Goal: Task Accomplishment & Management: Manage account settings

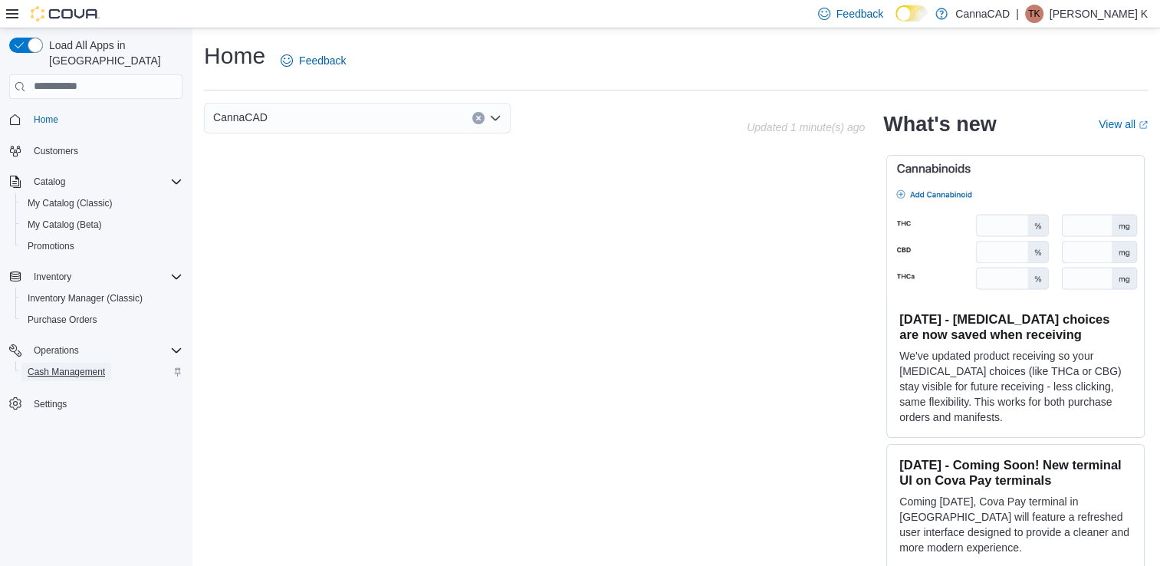
click at [76, 366] on span "Cash Management" at bounding box center [66, 372] width 77 height 12
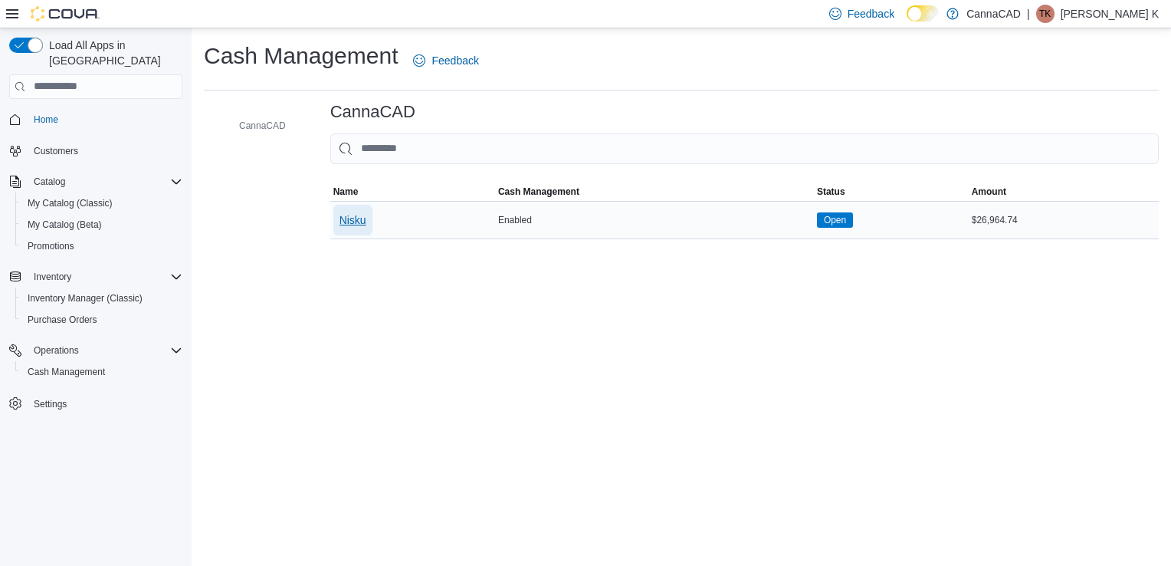
click at [351, 218] on span "Nisku" at bounding box center [353, 219] width 27 height 15
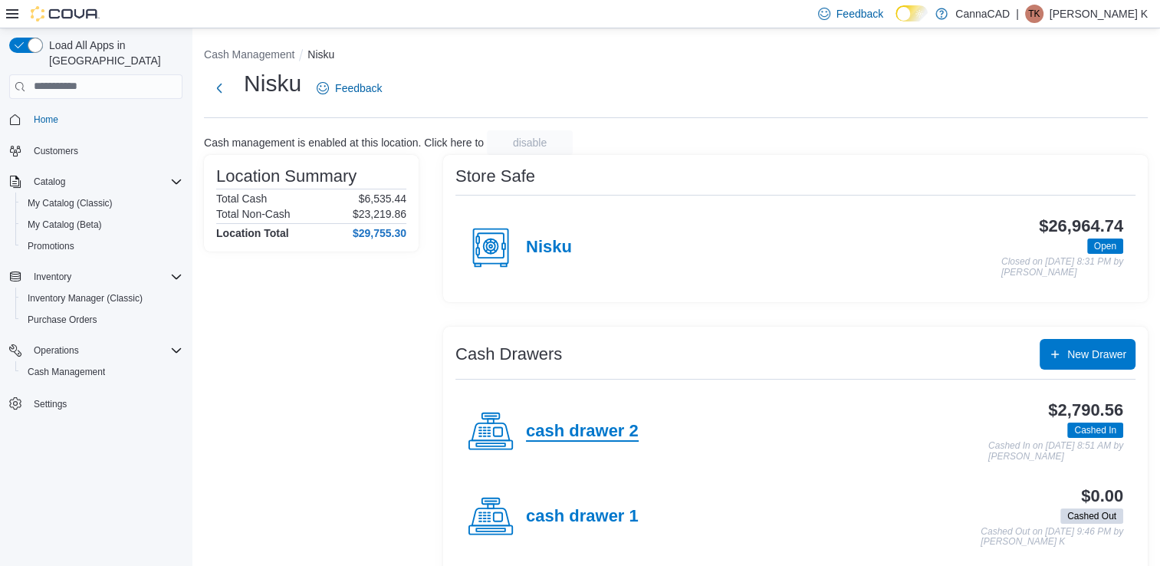
click at [582, 432] on h4 "cash drawer 2" at bounding box center [582, 432] width 113 height 20
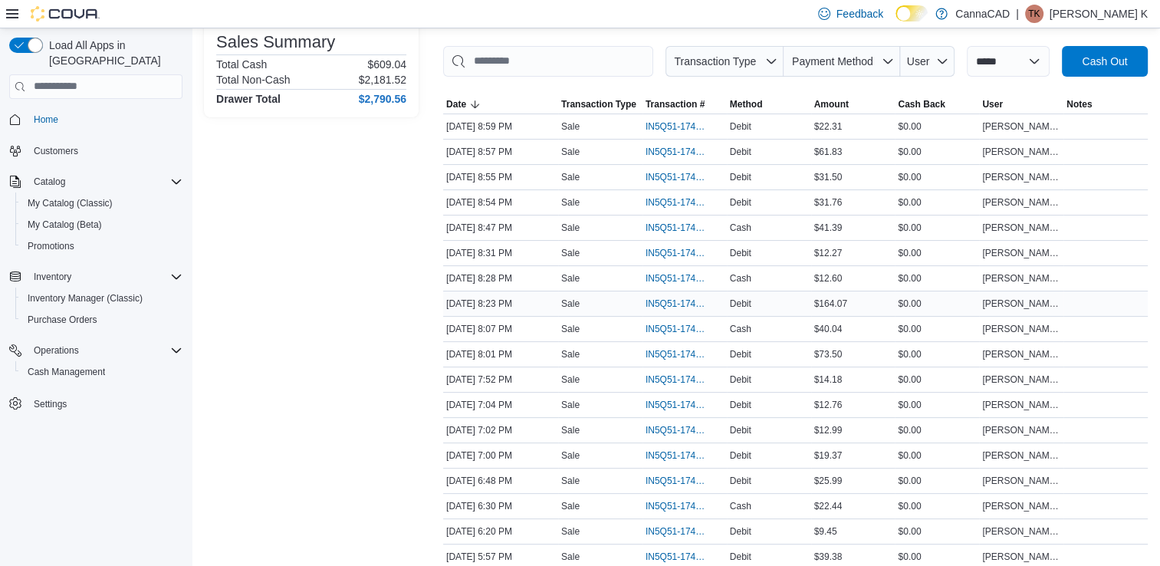
scroll to position [244, 0]
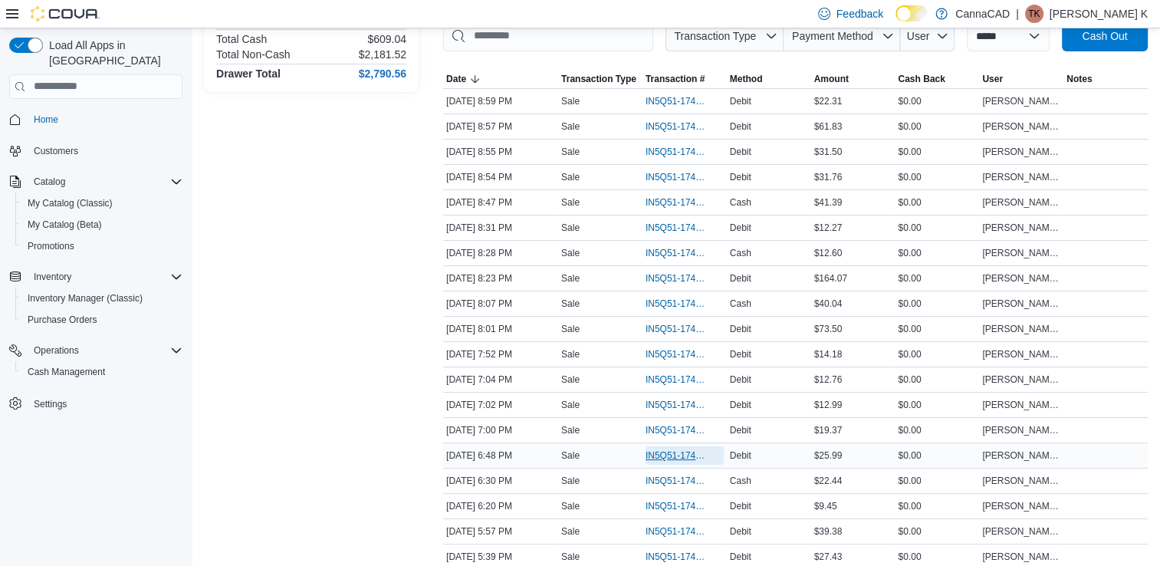
click at [665, 453] on span "IN5Q51-174013" at bounding box center [676, 455] width 63 height 12
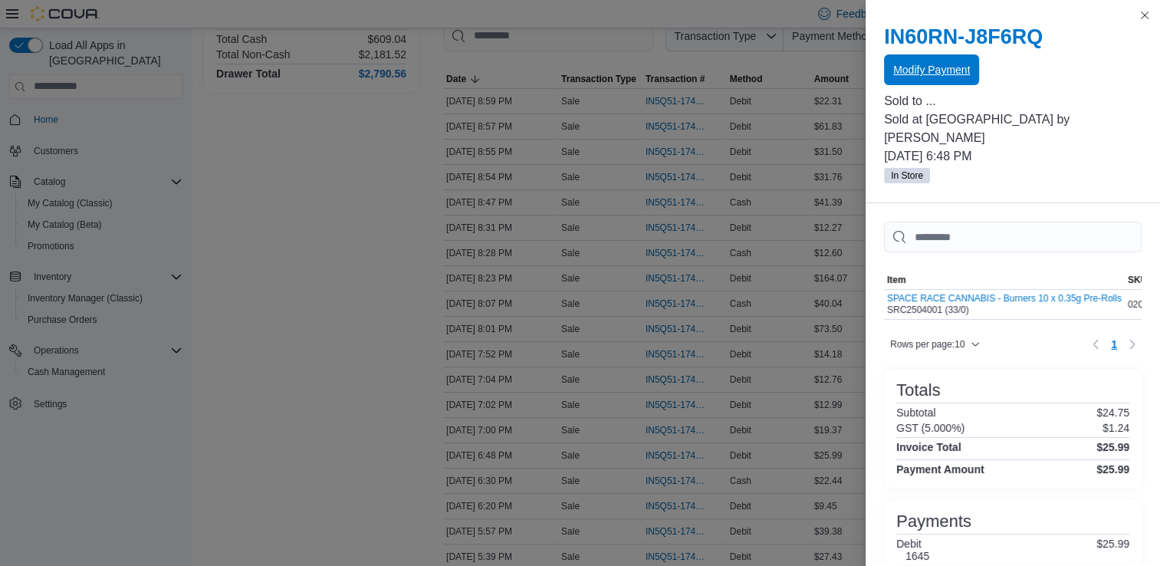
click at [932, 77] on span "Modify Payment" at bounding box center [931, 69] width 77 height 15
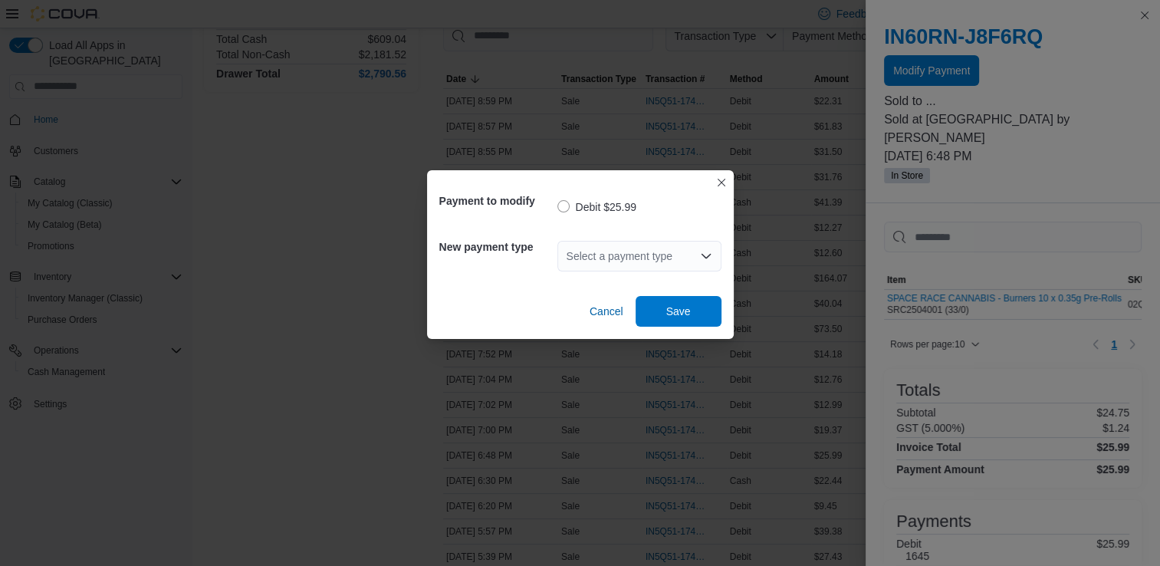
click at [707, 258] on icon "Open list of options" at bounding box center [706, 256] width 12 height 12
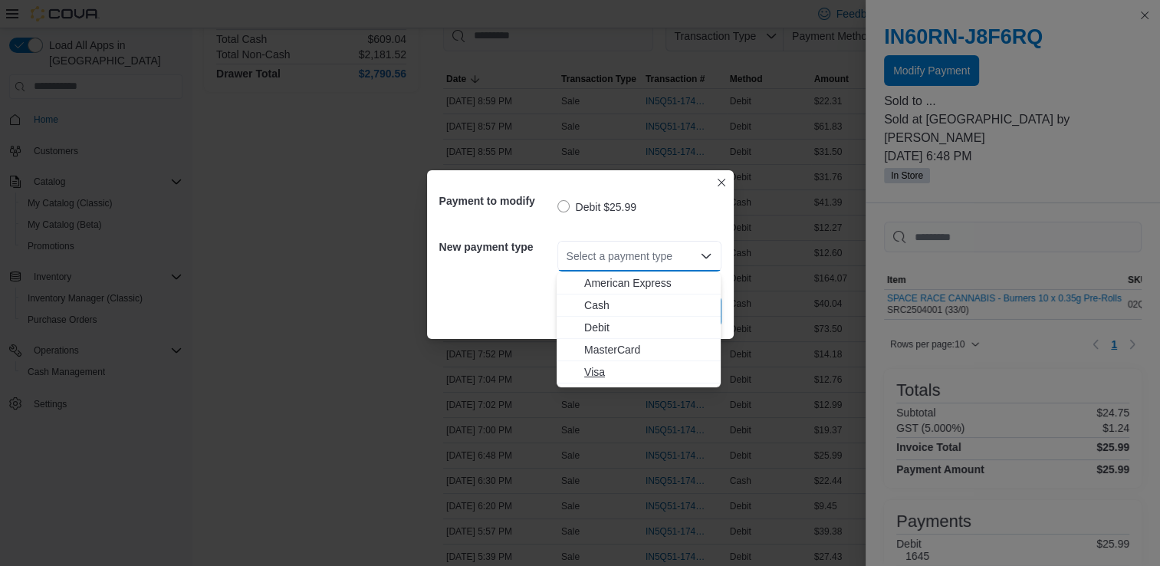
click at [587, 373] on span "Visa" at bounding box center [647, 371] width 127 height 15
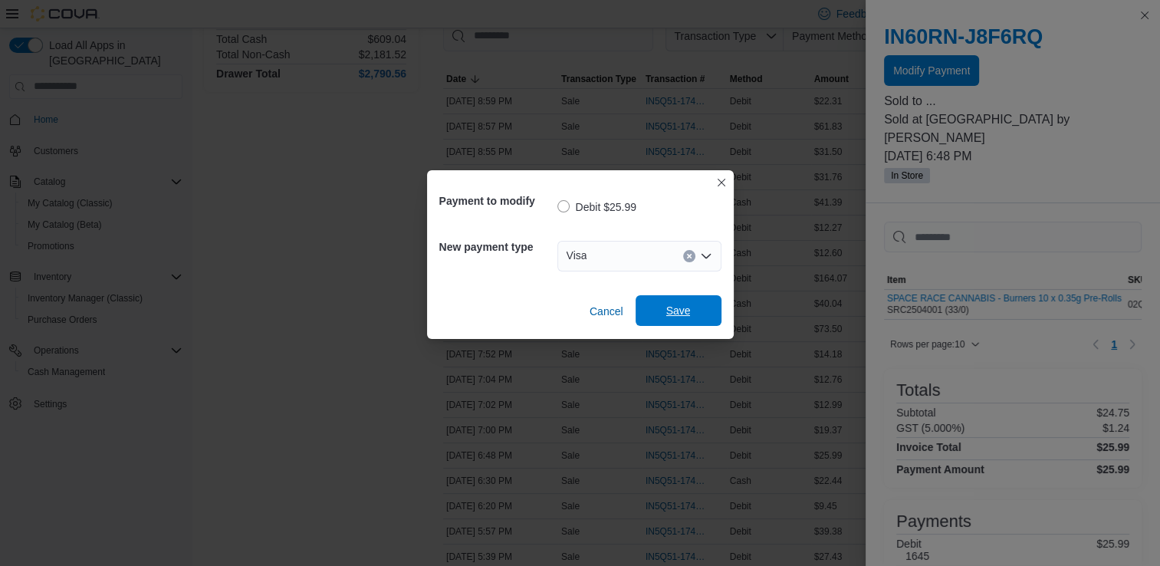
click at [665, 308] on span "Save" at bounding box center [678, 310] width 67 height 31
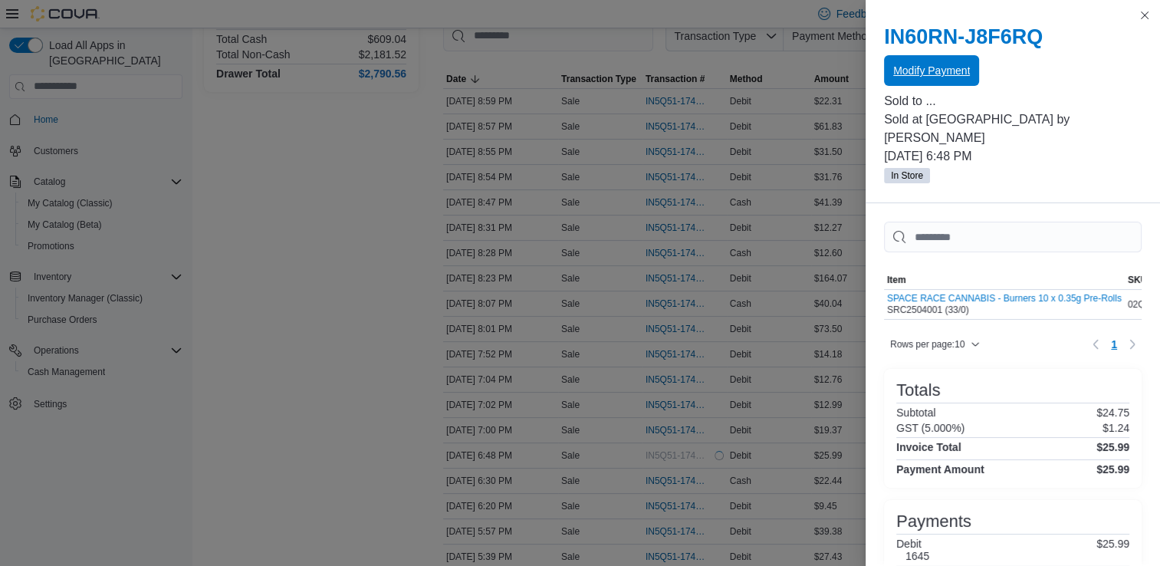
scroll to position [0, 0]
click at [1147, 15] on button "Close this dialog" at bounding box center [1144, 15] width 18 height 18
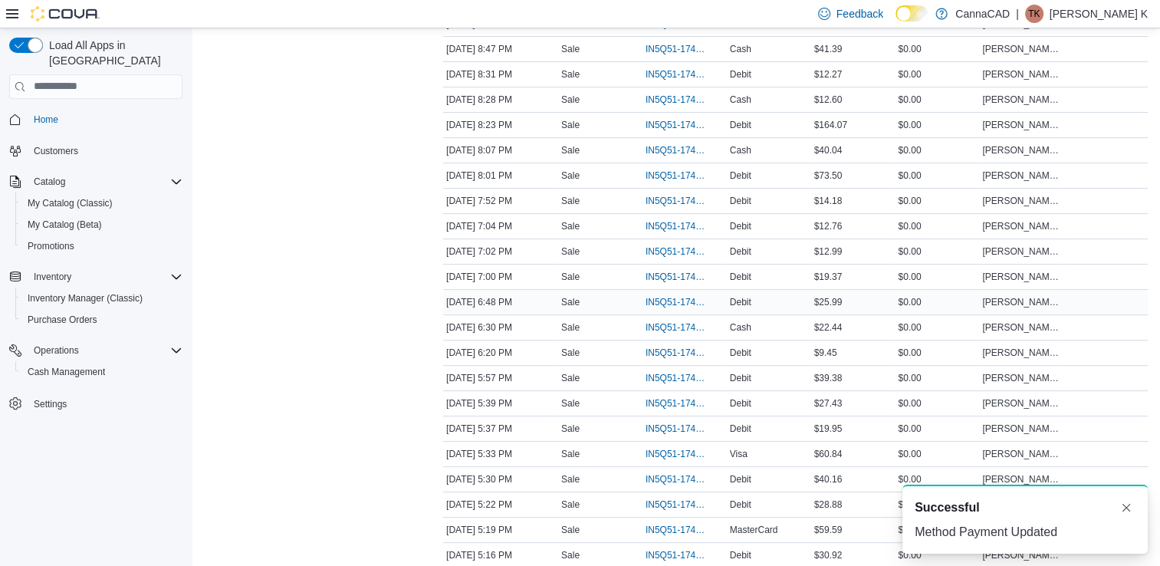
scroll to position [474, 0]
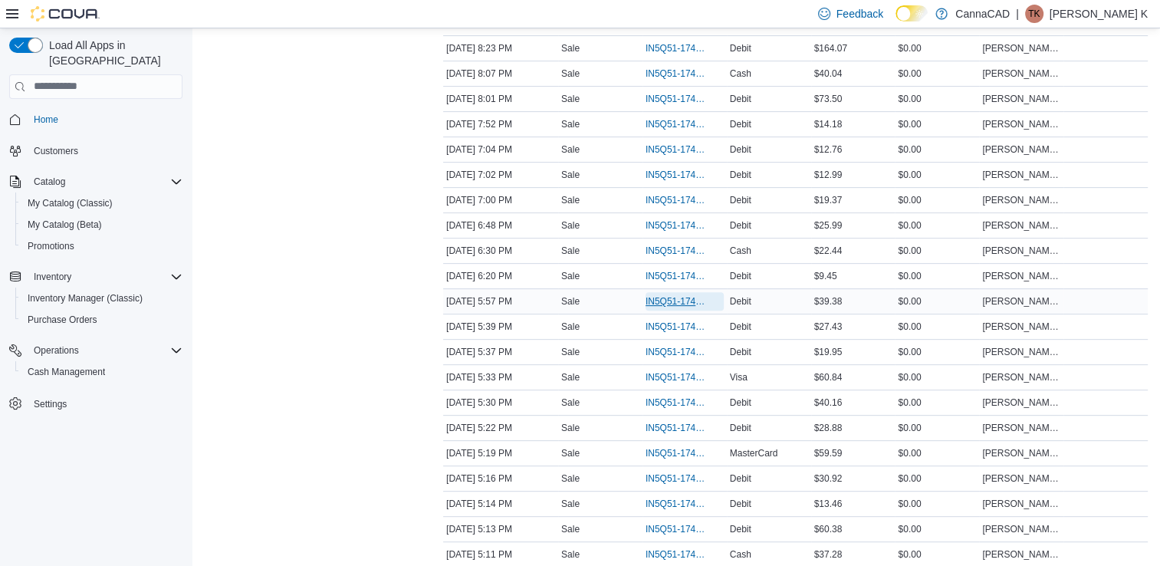
click at [684, 297] on span "IN5Q51-174010" at bounding box center [676, 301] width 63 height 12
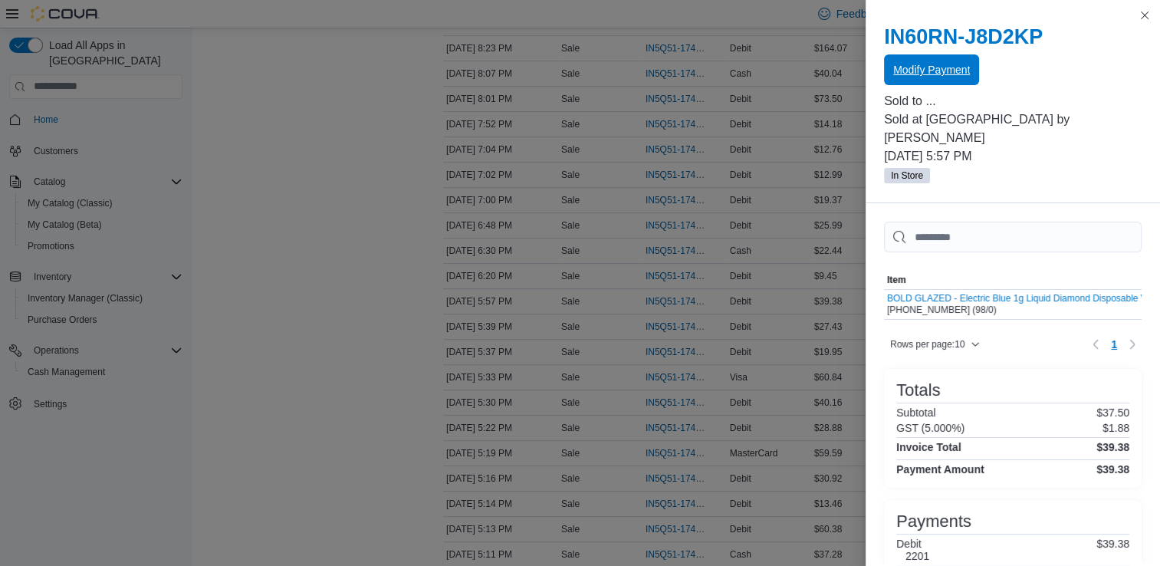
click at [935, 73] on span "Modify Payment" at bounding box center [931, 69] width 77 height 15
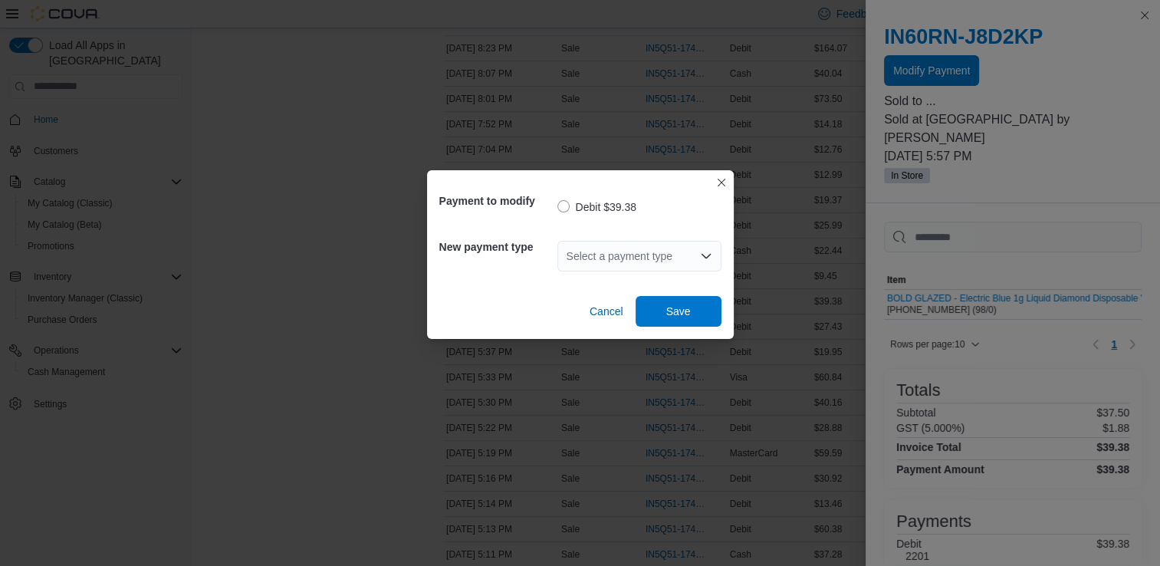
click at [711, 259] on icon "Open list of options" at bounding box center [706, 256] width 12 height 12
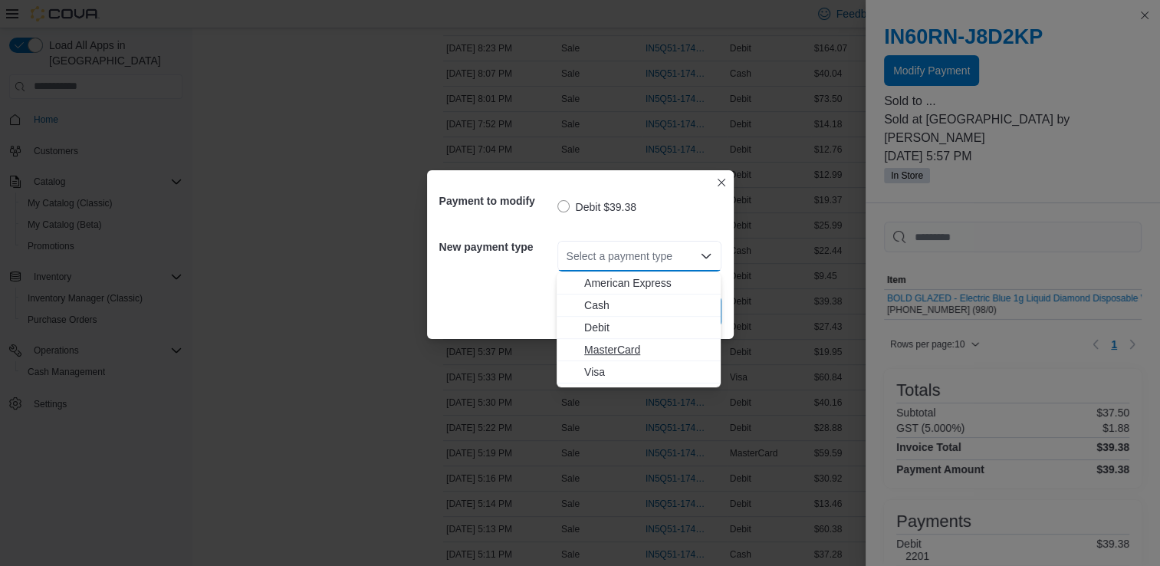
click at [632, 349] on span "MasterCard" at bounding box center [647, 349] width 127 height 15
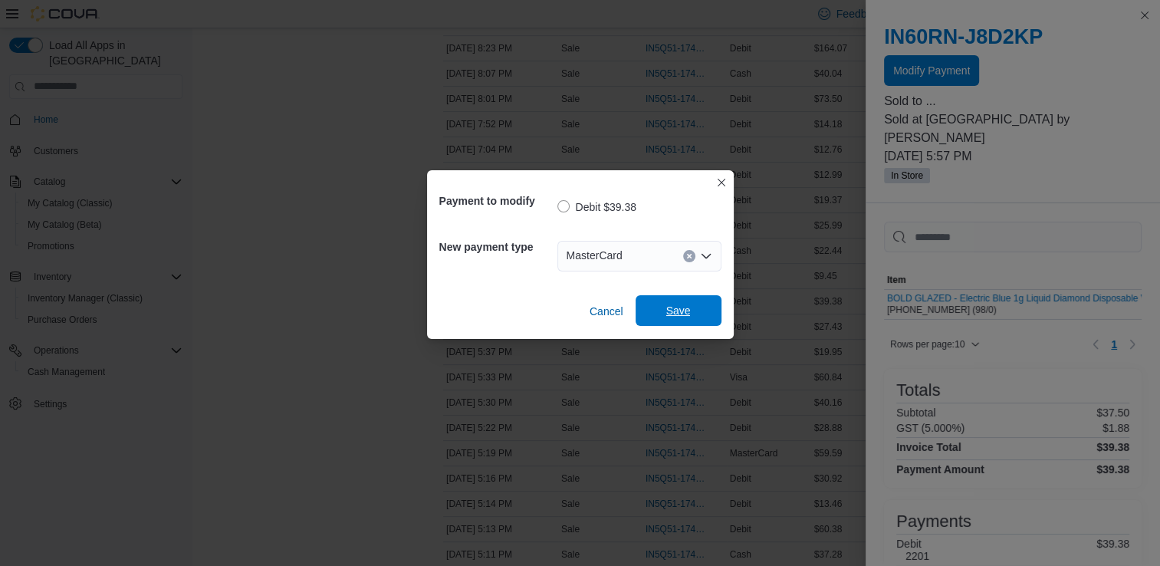
click at [671, 319] on span "Save" at bounding box center [678, 310] width 67 height 31
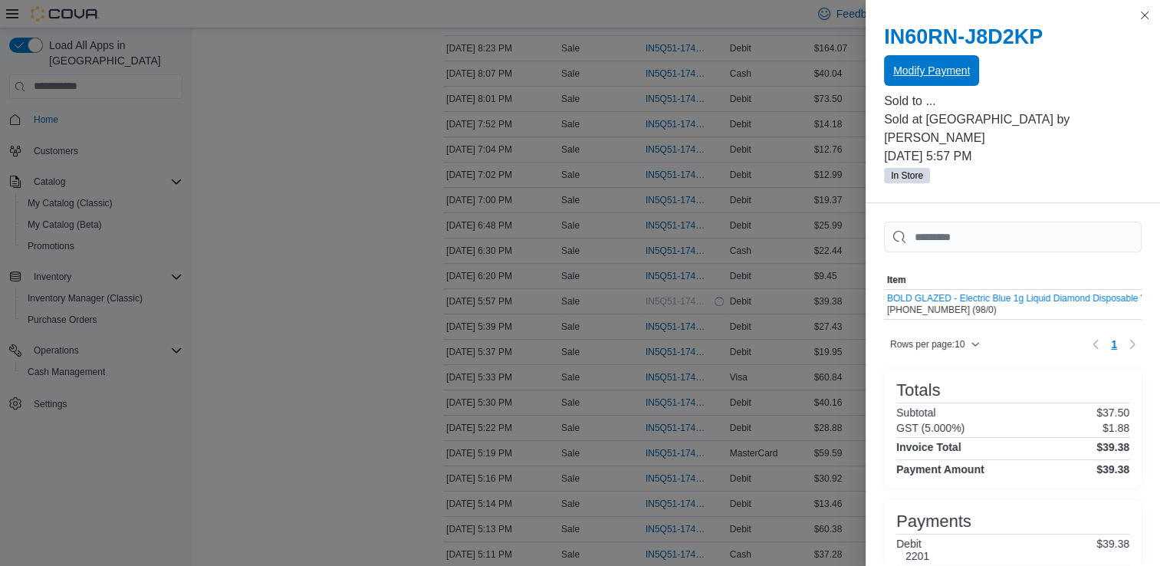
scroll to position [0, 0]
click at [1144, 18] on button "Close this dialog" at bounding box center [1144, 14] width 18 height 18
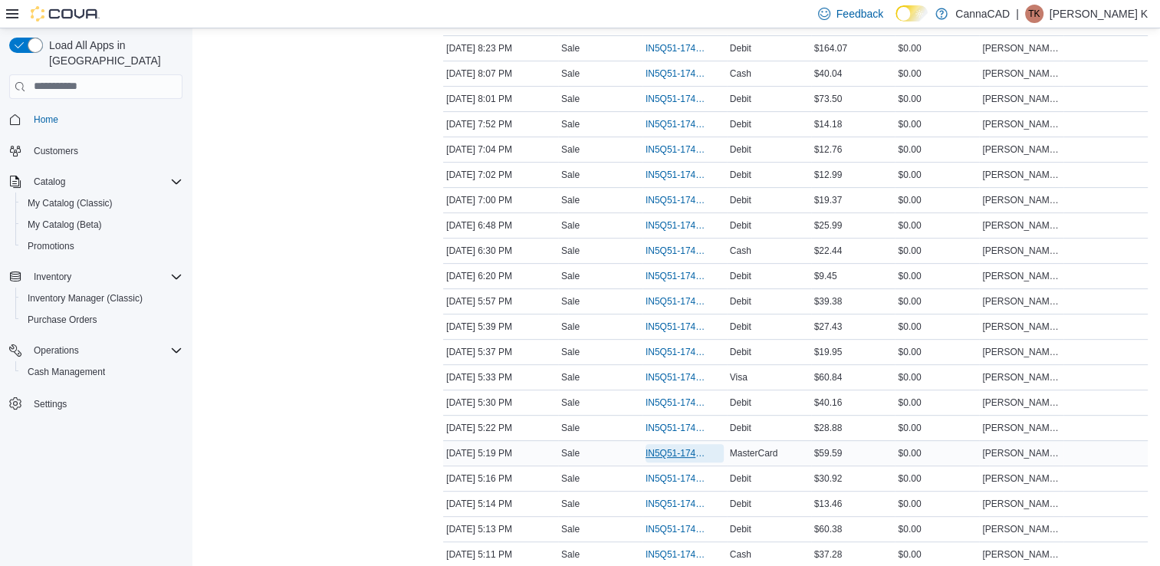
click at [678, 447] on span "IN5Q51-174004" at bounding box center [676, 453] width 63 height 12
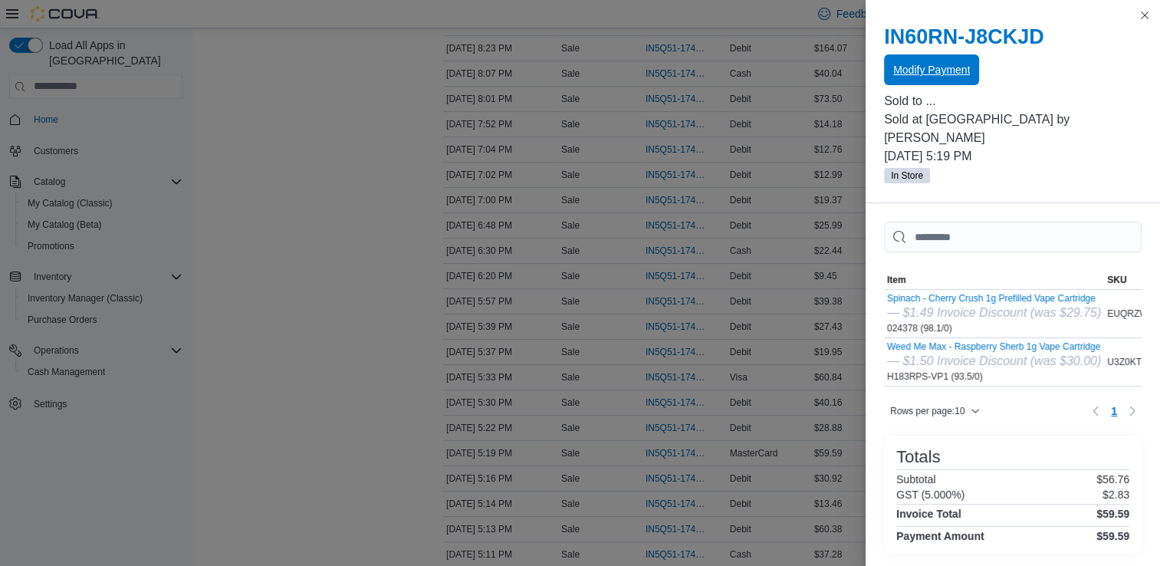
click at [919, 67] on span "Modify Payment" at bounding box center [931, 69] width 77 height 15
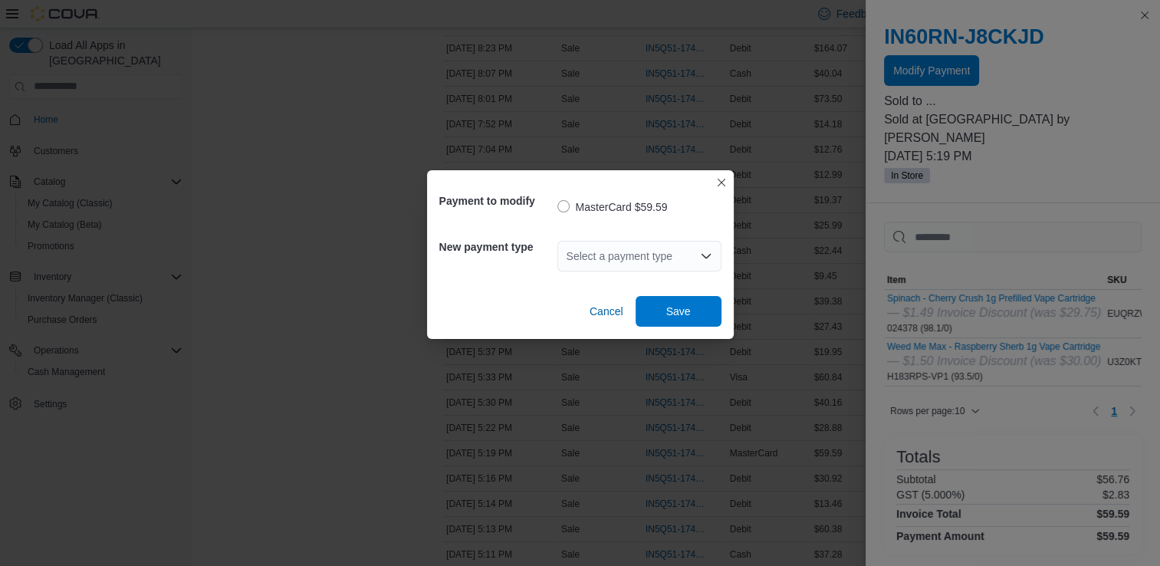
click at [710, 254] on icon "Open list of options" at bounding box center [705, 256] width 9 height 5
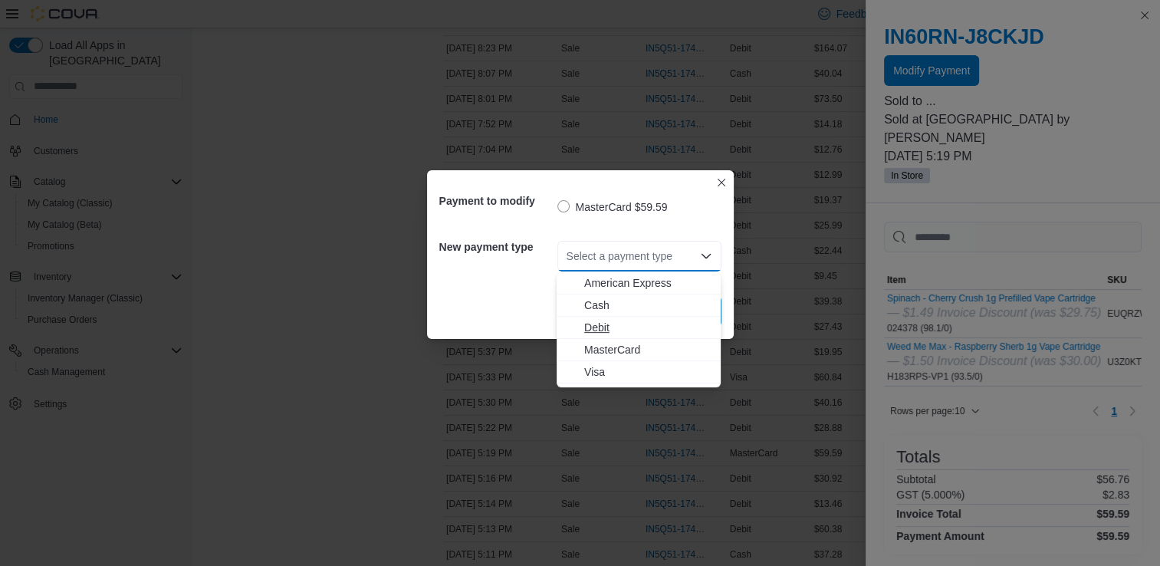
click at [638, 332] on span "Debit" at bounding box center [647, 327] width 127 height 15
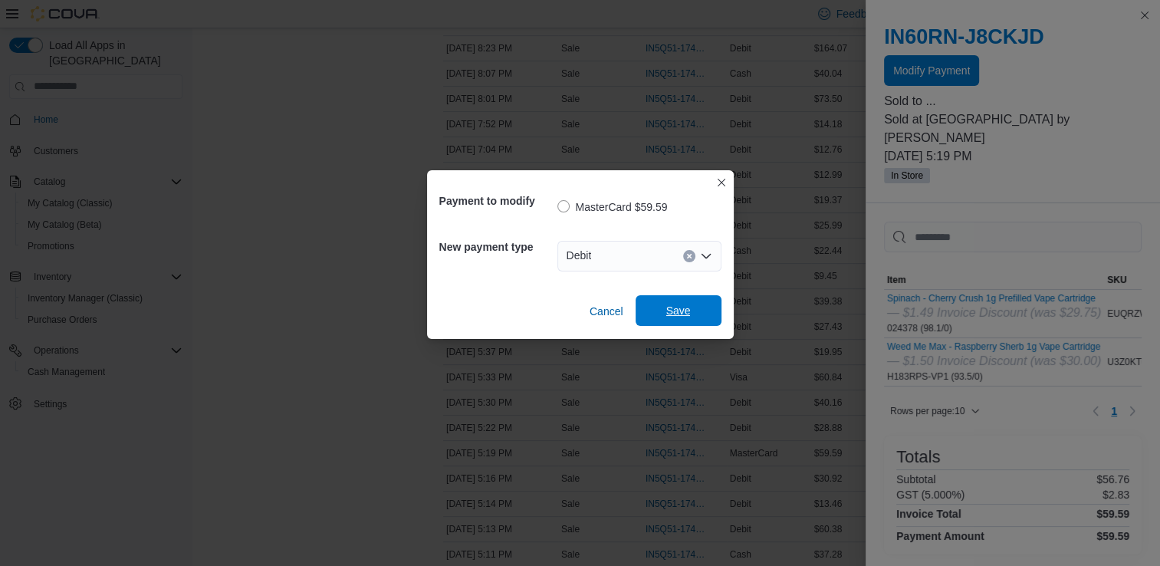
click at [681, 314] on span "Save" at bounding box center [678, 310] width 25 height 15
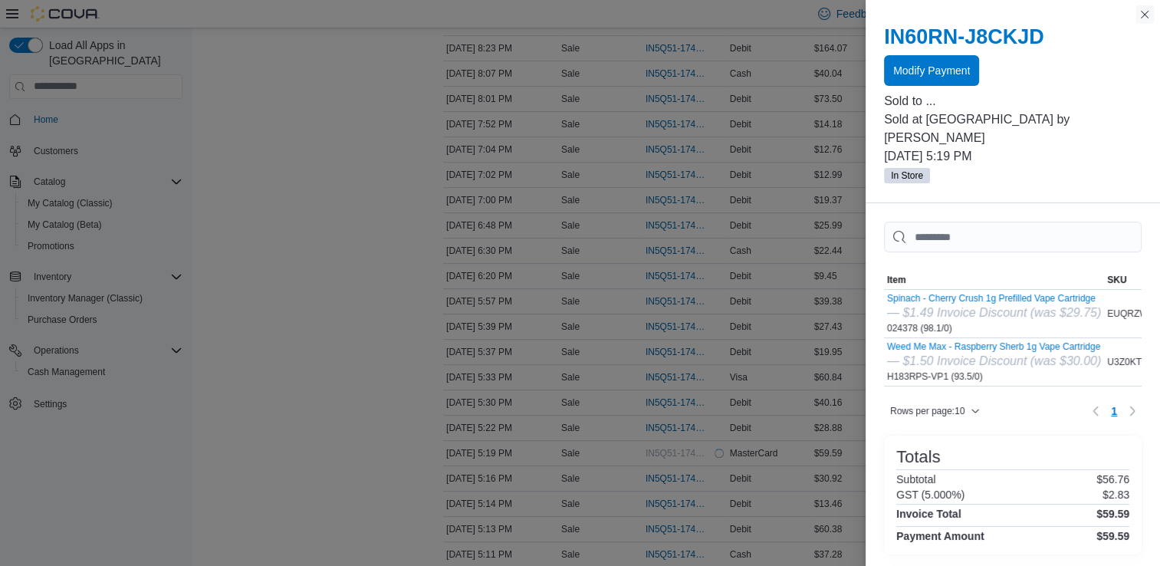
click at [1143, 12] on button "Close this dialog" at bounding box center [1144, 14] width 18 height 18
click at [1141, 12] on button "Close this dialog" at bounding box center [1144, 14] width 18 height 18
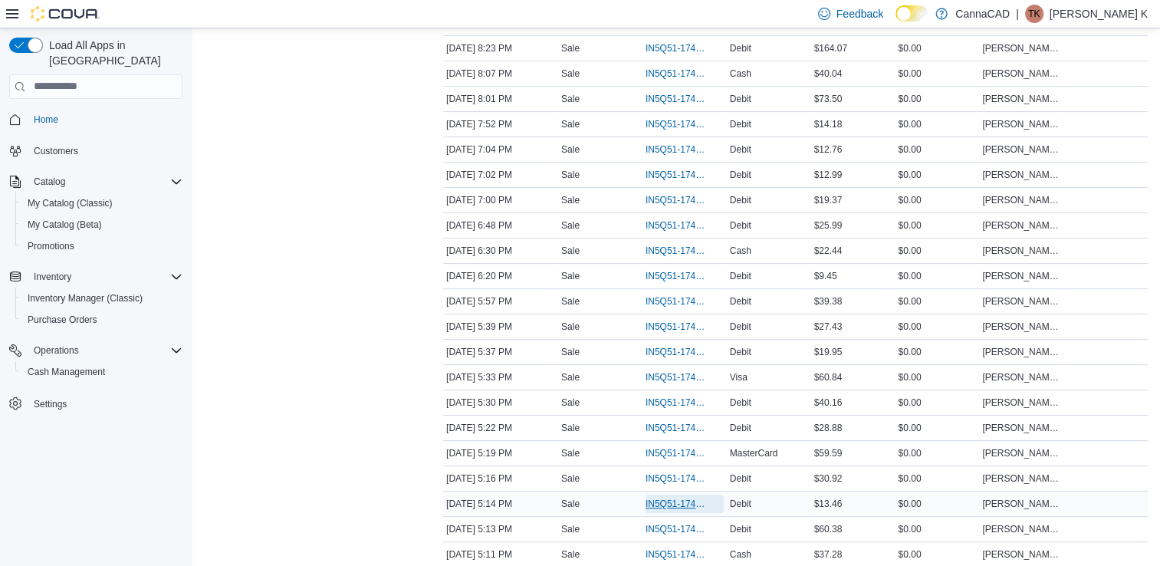
click at [668, 501] on span "IN5Q51-174002" at bounding box center [676, 503] width 63 height 12
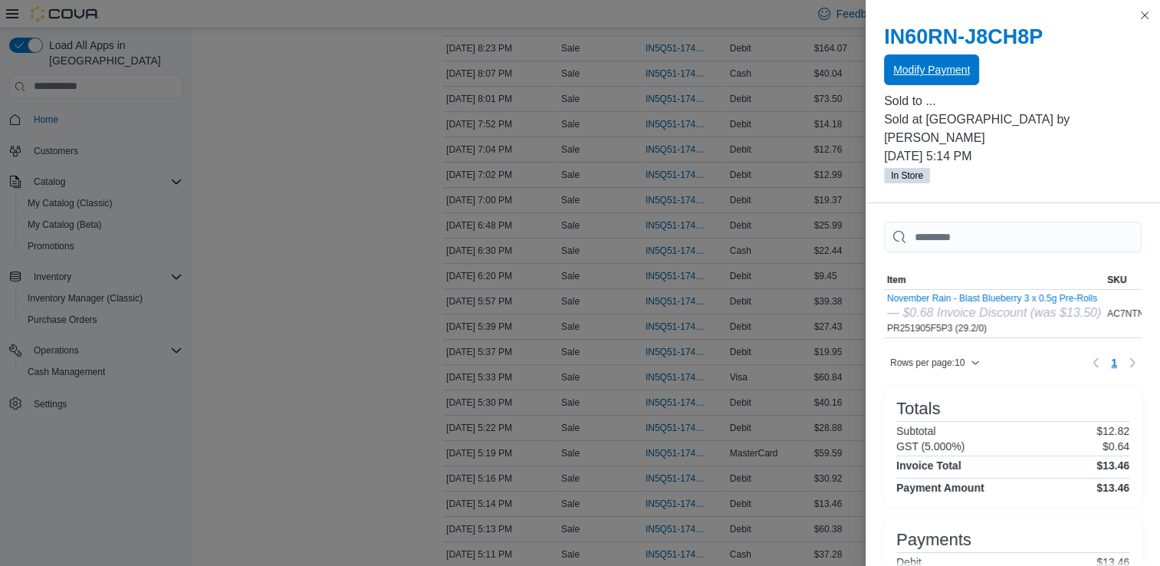
click at [940, 64] on span "Modify Payment" at bounding box center [931, 69] width 77 height 15
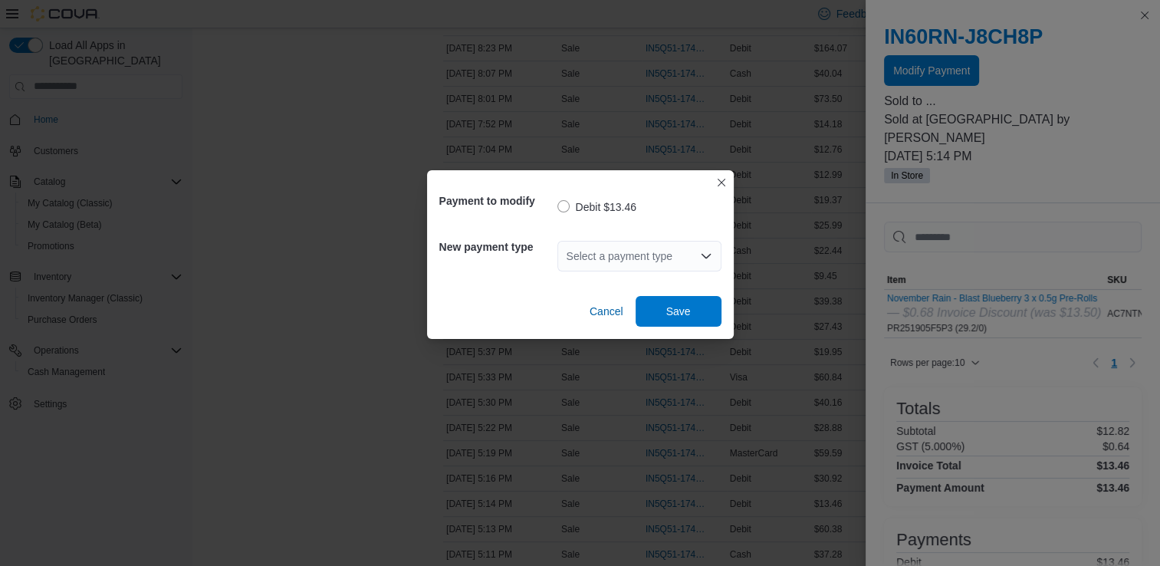
click at [638, 250] on div "Select a payment type" at bounding box center [639, 256] width 164 height 31
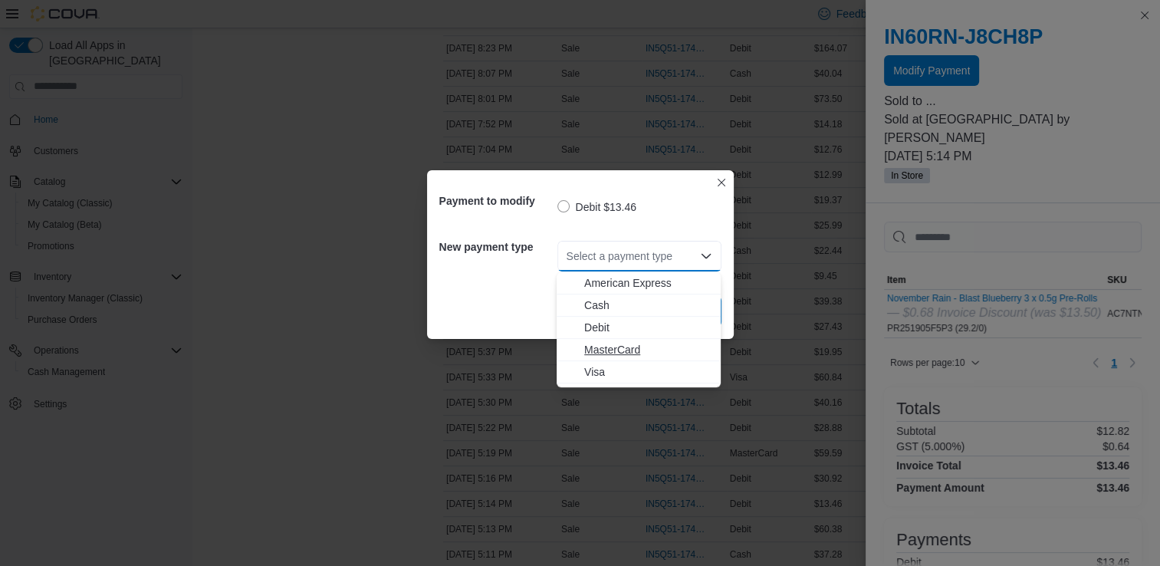
click at [625, 350] on span "MasterCard" at bounding box center [647, 349] width 127 height 15
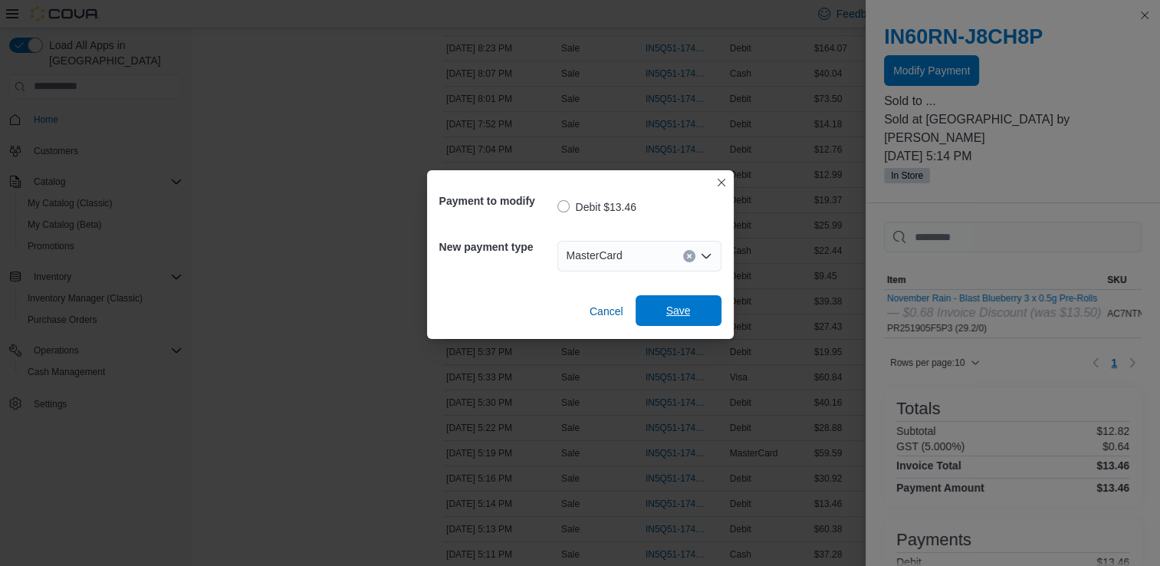
click at [659, 312] on span "Save" at bounding box center [678, 310] width 67 height 31
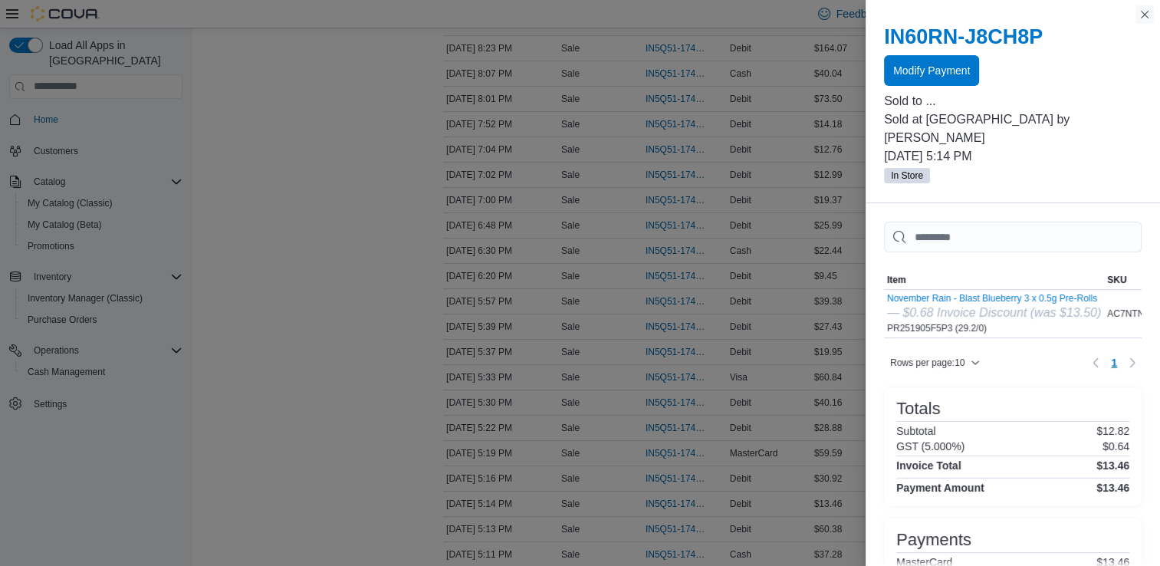
click at [1147, 11] on button "Close this dialog" at bounding box center [1144, 14] width 18 height 18
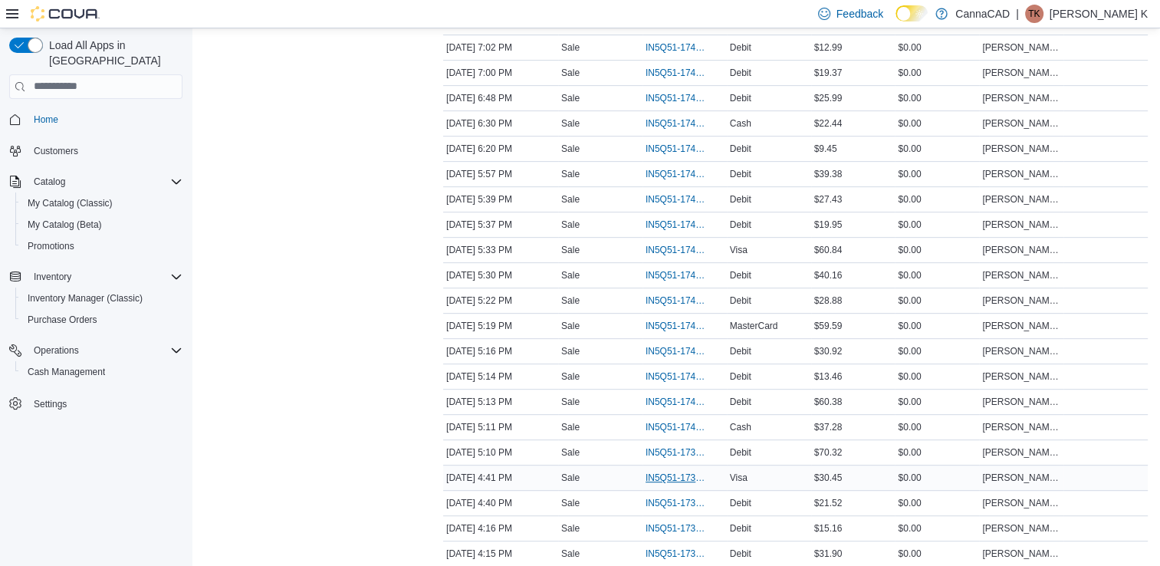
scroll to position [627, 0]
click at [686, 496] on span "IN5Q51-173996" at bounding box center [676, 502] width 63 height 12
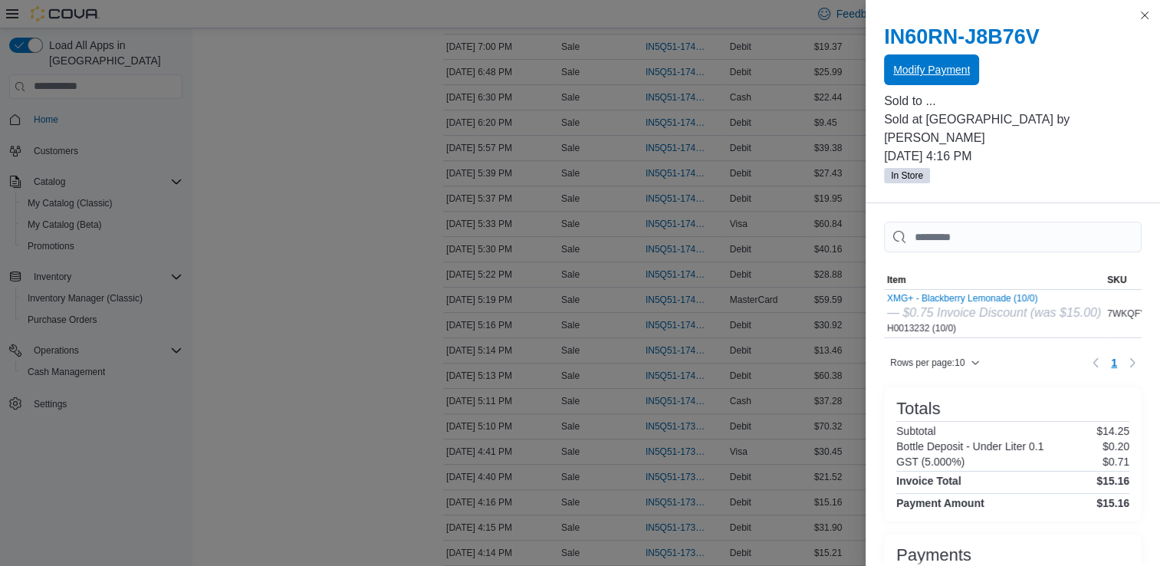
click at [944, 64] on span "Modify Payment" at bounding box center [931, 69] width 77 height 15
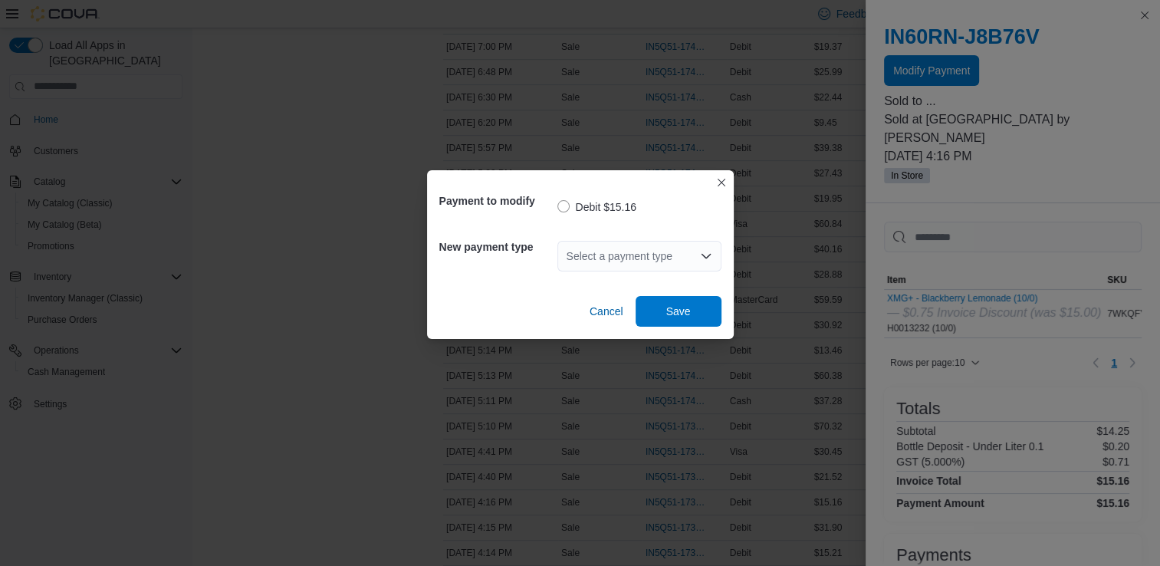
click at [705, 258] on icon "Open list of options" at bounding box center [705, 256] width 9 height 5
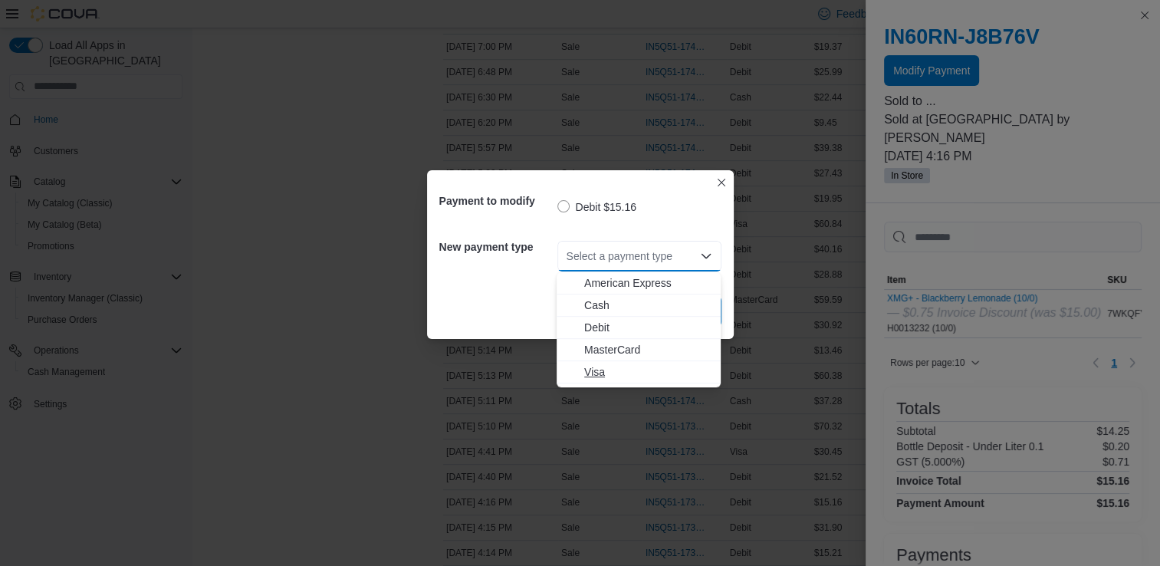
click at [601, 373] on span "Visa" at bounding box center [647, 371] width 127 height 15
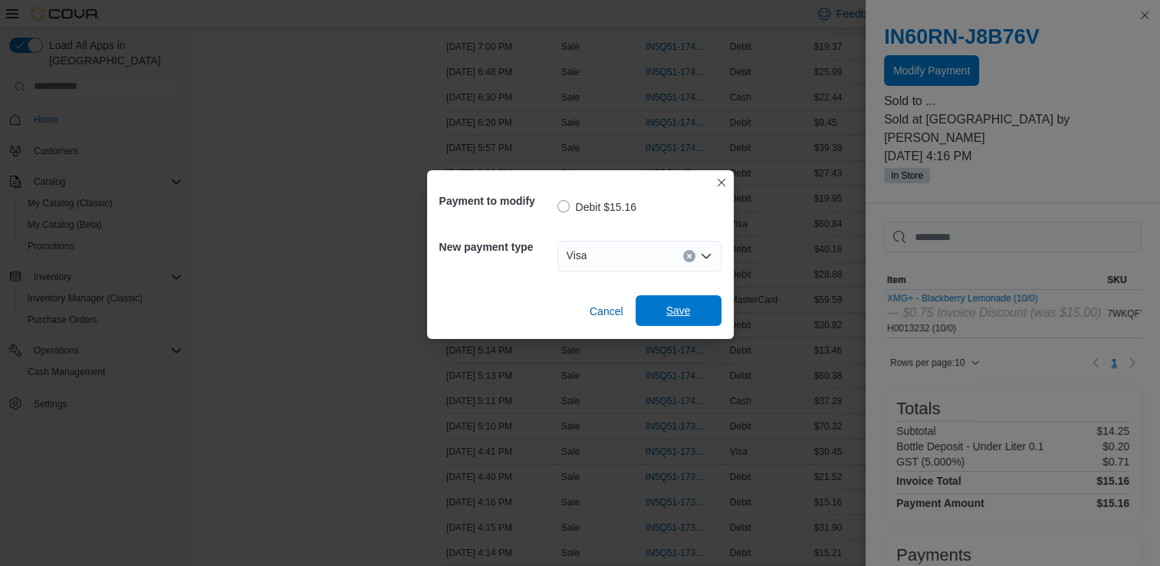
click at [664, 311] on span "Save" at bounding box center [678, 310] width 67 height 31
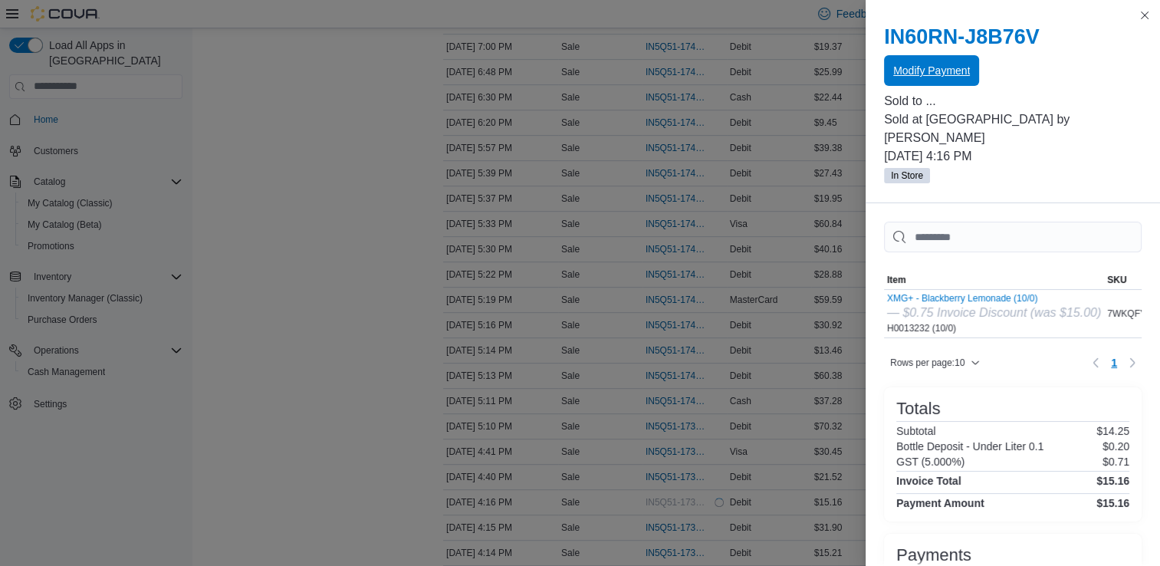
scroll to position [0, 0]
click at [1145, 17] on button "Close this dialog" at bounding box center [1144, 14] width 18 height 18
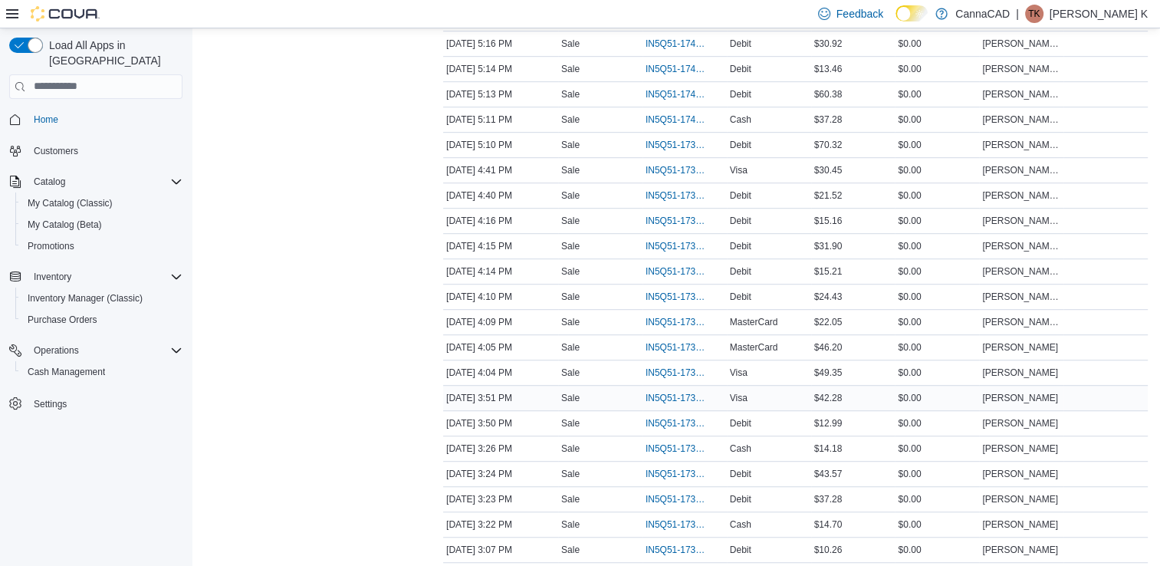
scroll to position [934, 0]
click at [671, 366] on span "IN5Q51-173989" at bounding box center [676, 372] width 63 height 12
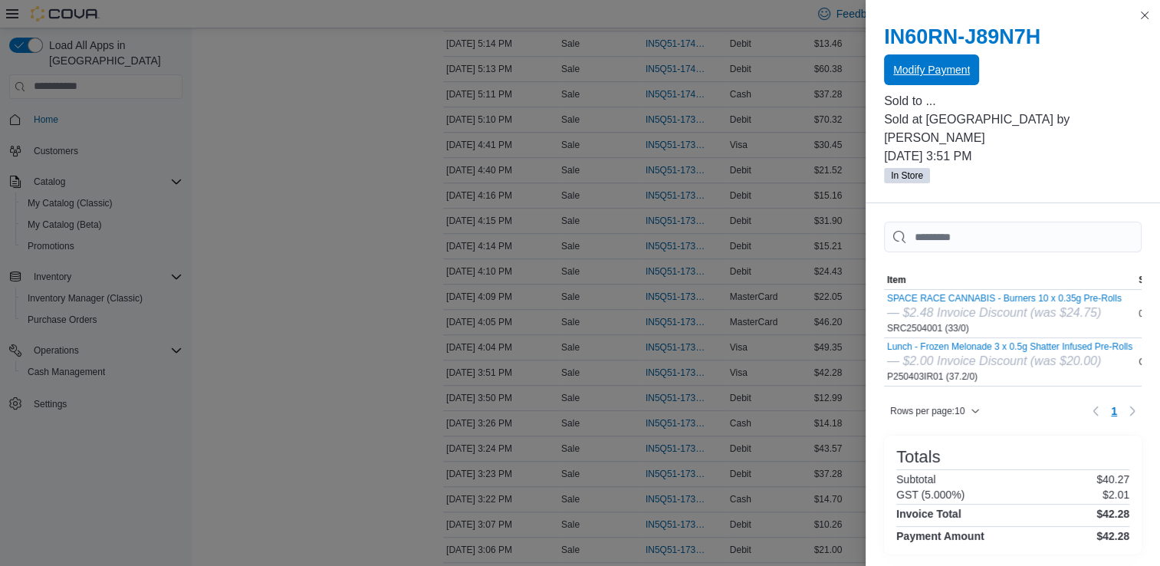
click at [914, 72] on span "Modify Payment" at bounding box center [931, 69] width 77 height 15
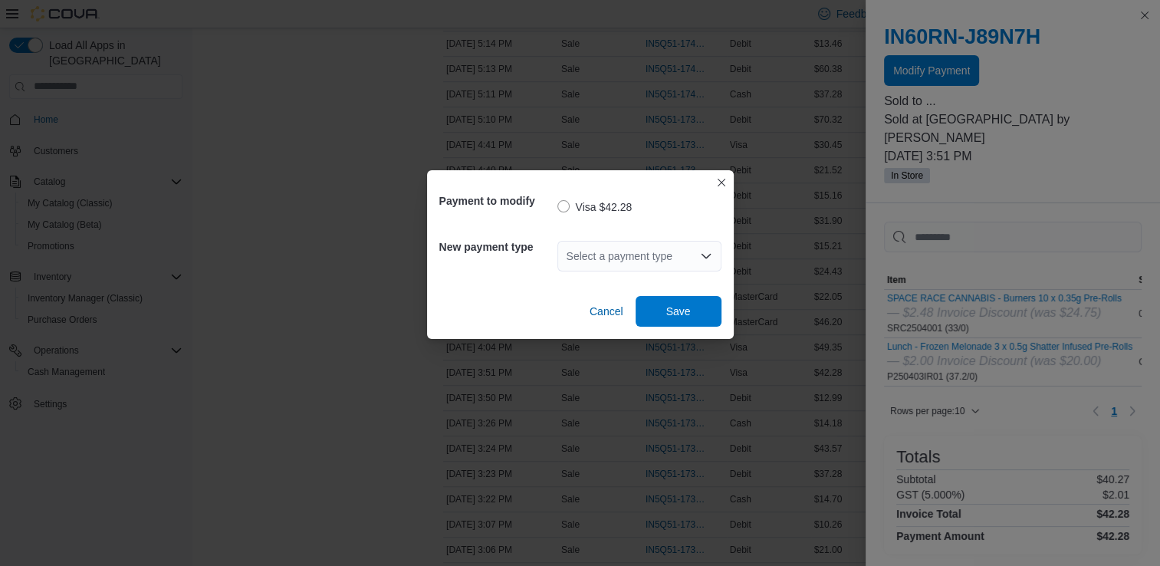
click at [709, 254] on icon "Open list of options" at bounding box center [705, 256] width 9 height 5
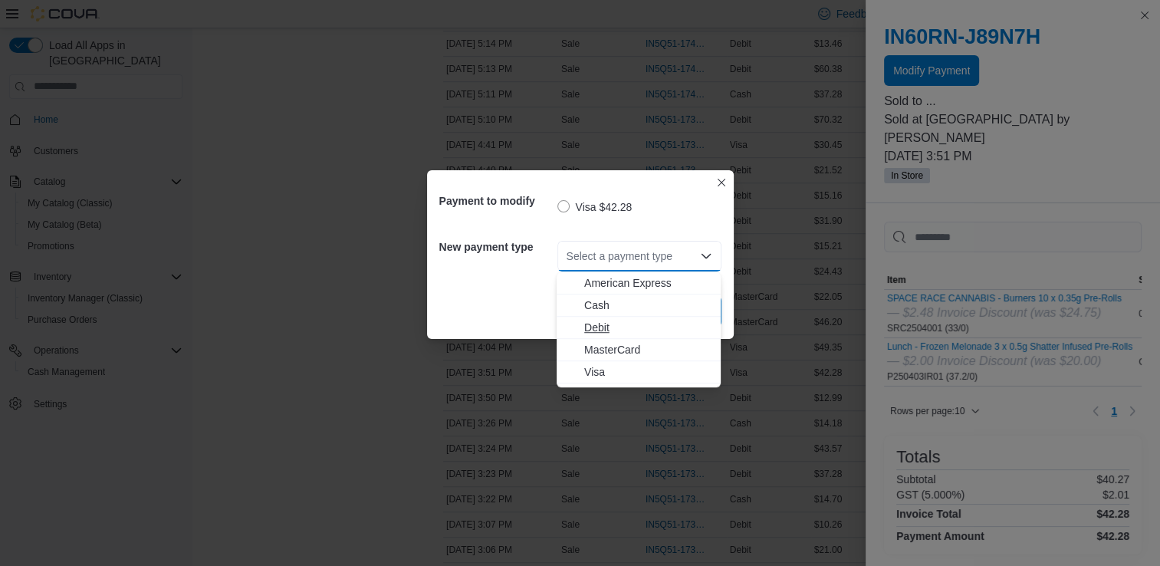
click at [605, 327] on span "Debit" at bounding box center [647, 327] width 127 height 15
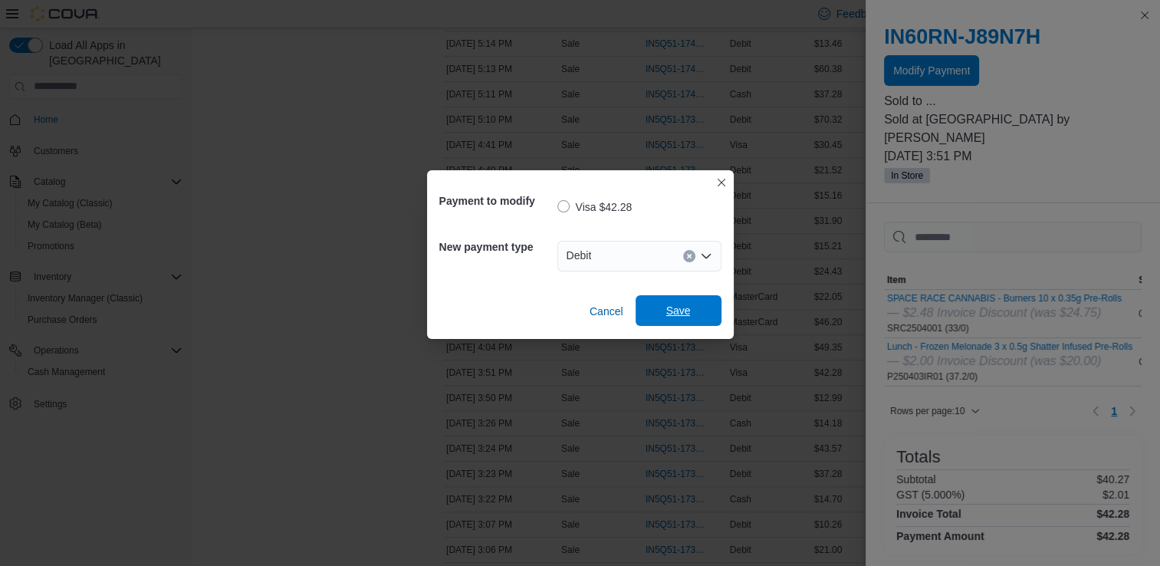
click at [684, 309] on span "Save" at bounding box center [678, 310] width 25 height 15
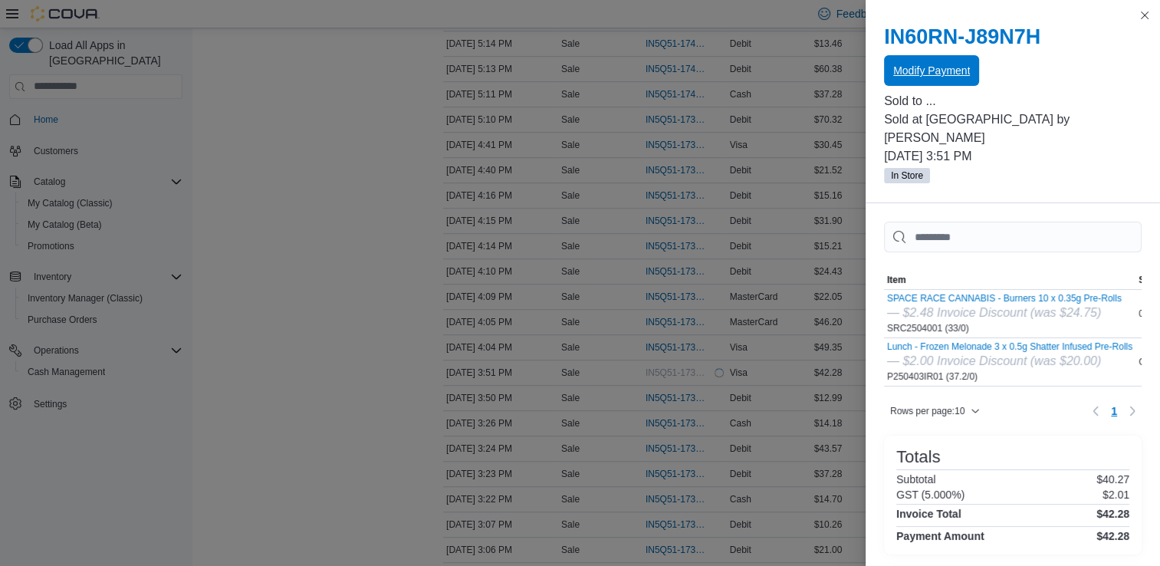
scroll to position [0, 0]
click at [1142, 14] on button "Close this dialog" at bounding box center [1144, 14] width 18 height 18
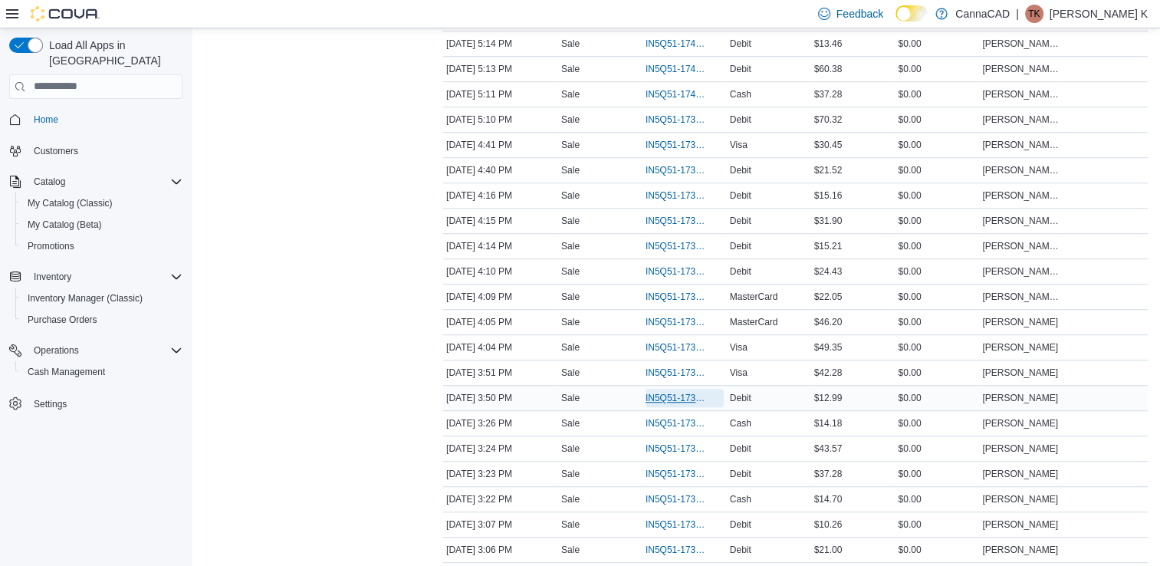
click at [689, 392] on span "IN5Q51-173988" at bounding box center [676, 398] width 63 height 12
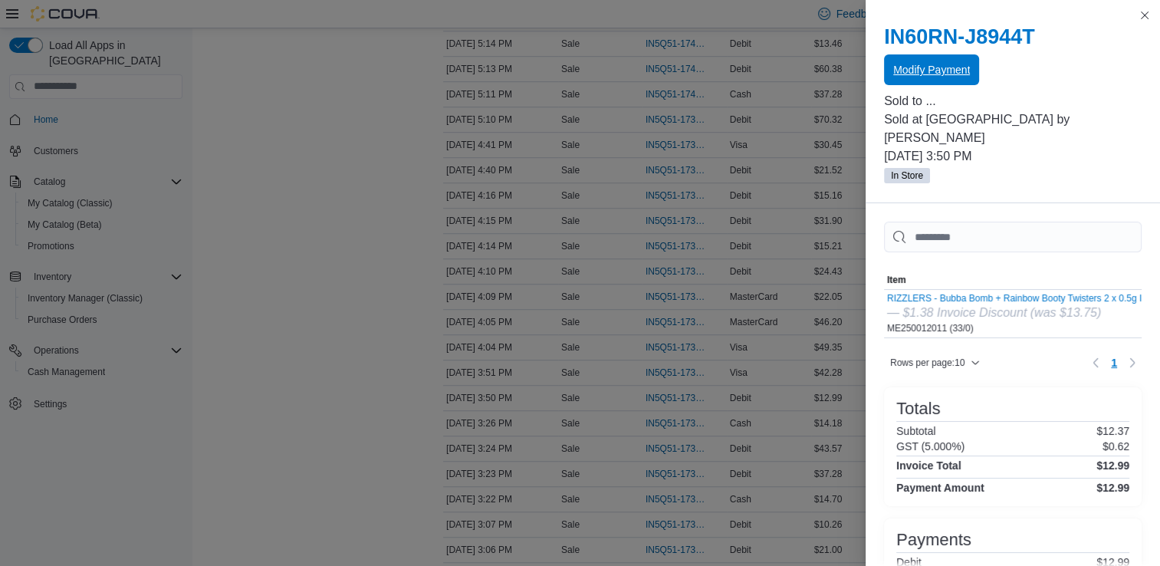
click at [937, 72] on span "Modify Payment" at bounding box center [931, 69] width 77 height 15
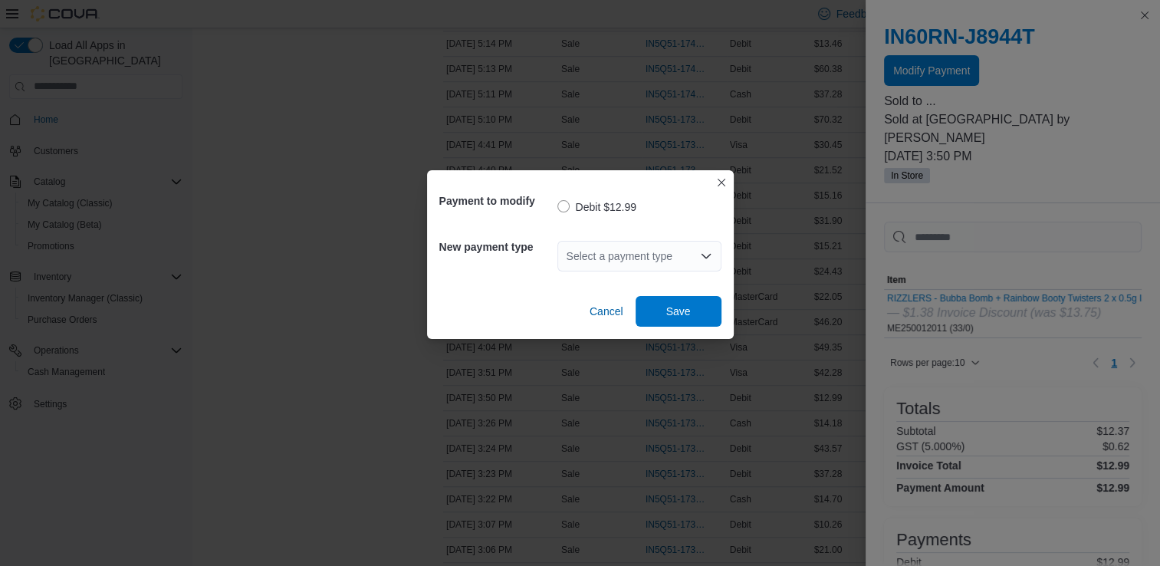
click at [693, 260] on div "Select a payment type" at bounding box center [639, 256] width 164 height 31
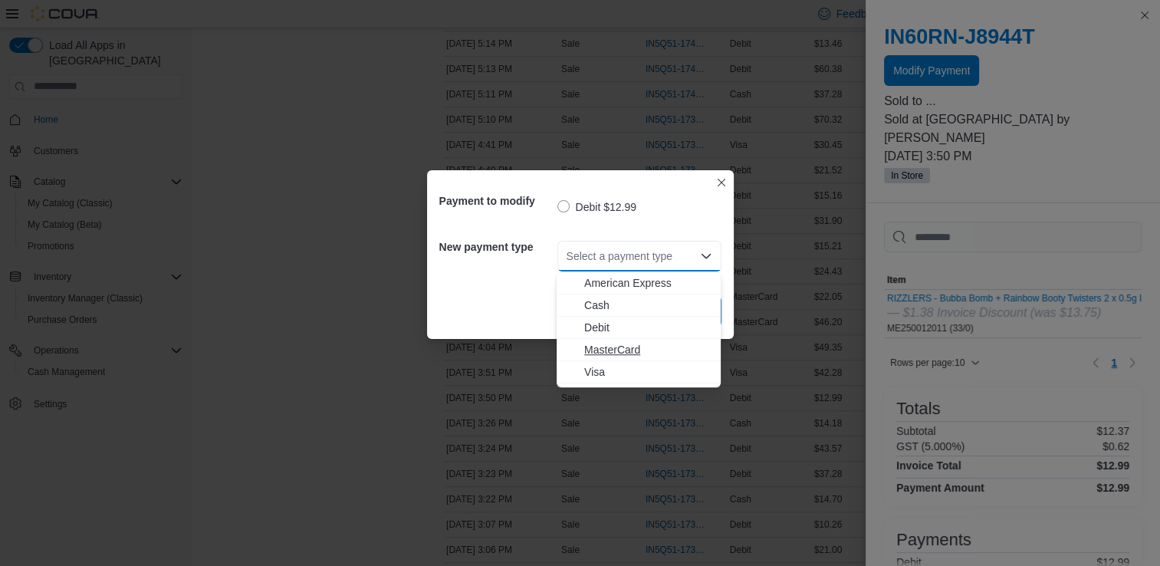
click at [668, 349] on span "MasterCard" at bounding box center [647, 349] width 127 height 15
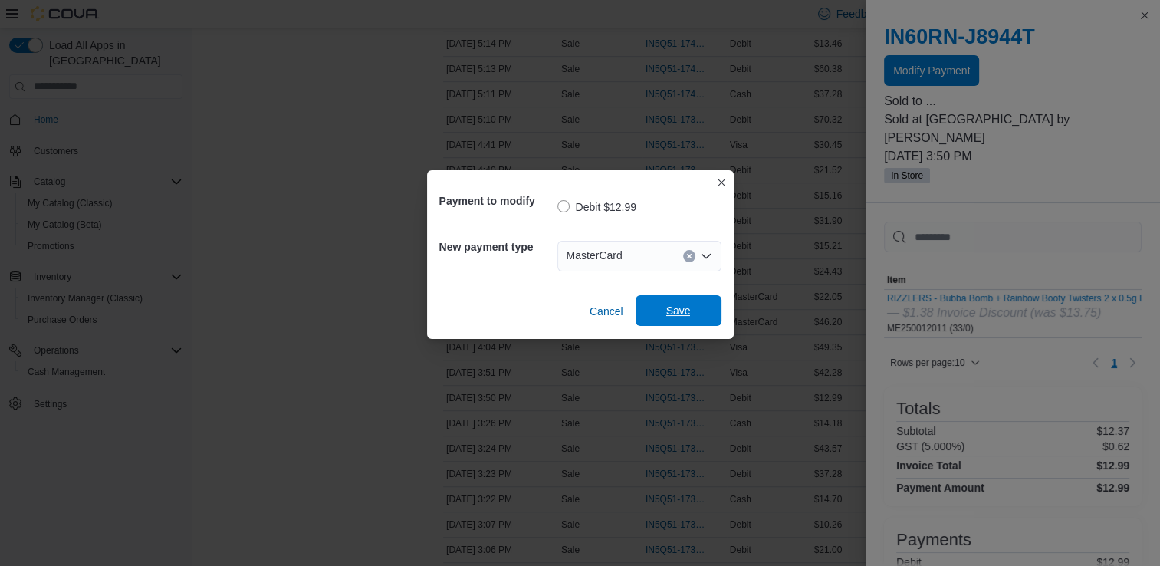
click at [688, 308] on span "Save" at bounding box center [678, 310] width 25 height 15
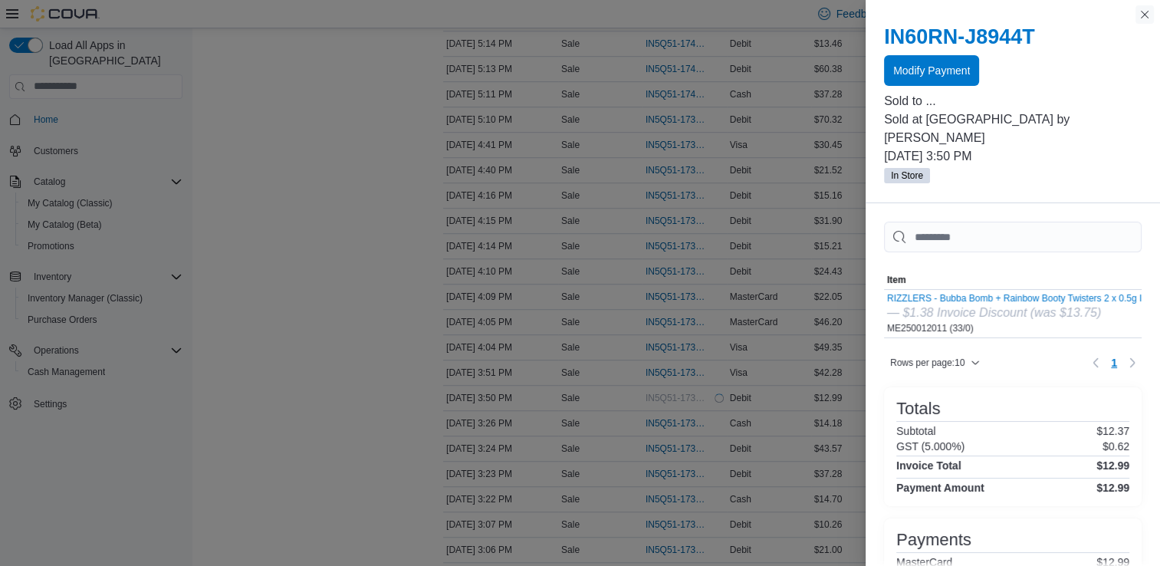
click at [1140, 15] on button "Close this dialog" at bounding box center [1144, 14] width 18 height 18
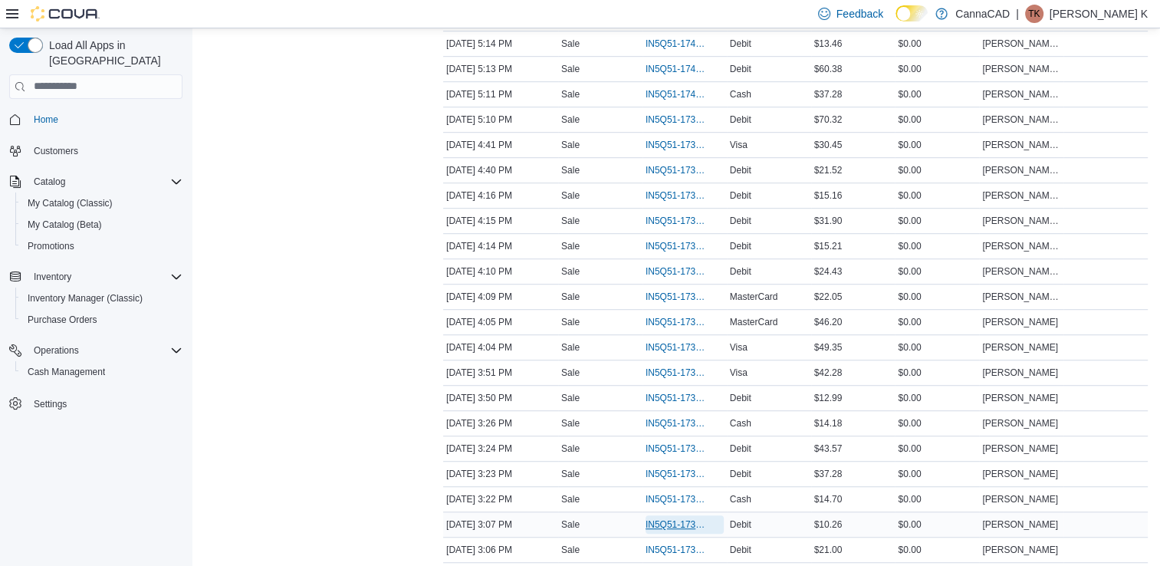
click at [671, 518] on span "IN5Q51-173983" at bounding box center [676, 524] width 63 height 12
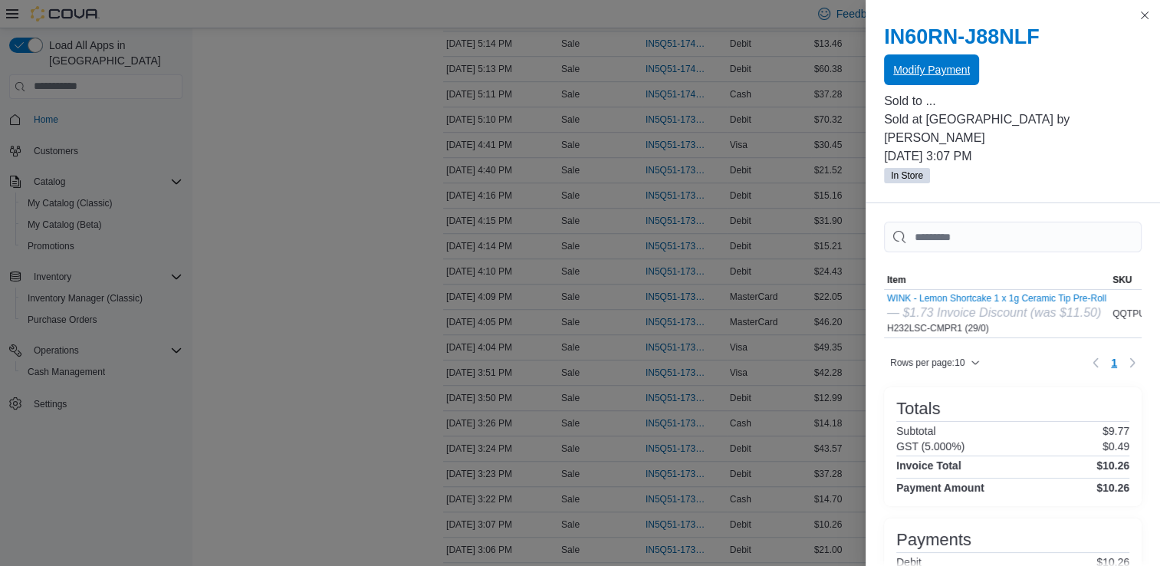
click at [935, 61] on span "Modify Payment" at bounding box center [931, 69] width 77 height 31
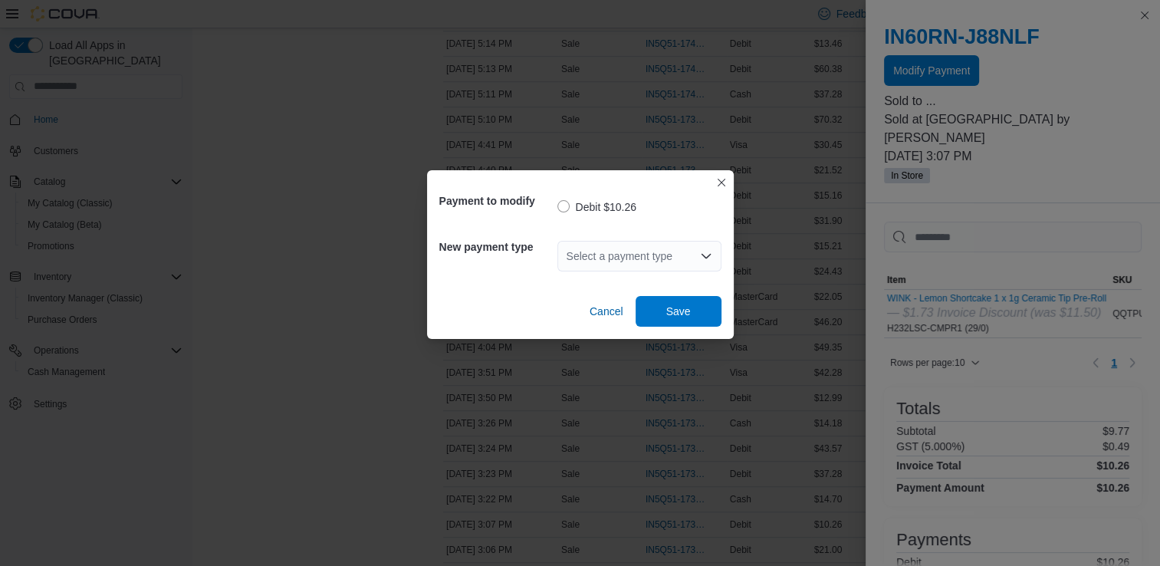
click at [645, 256] on div "Select a payment type" at bounding box center [639, 256] width 164 height 31
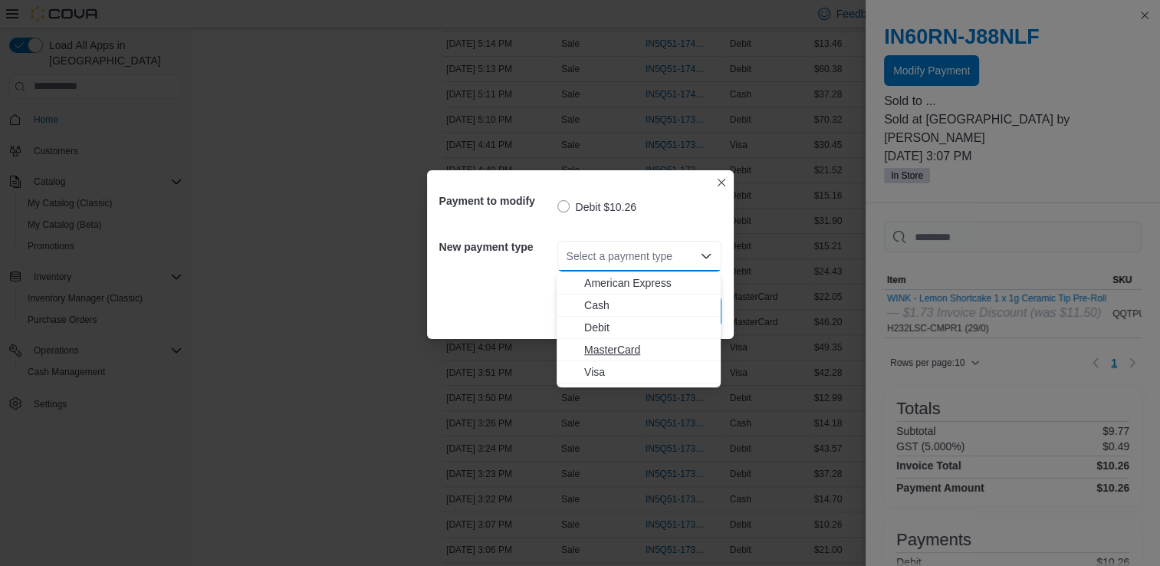
click at [640, 349] on span "MasterCard" at bounding box center [647, 349] width 127 height 15
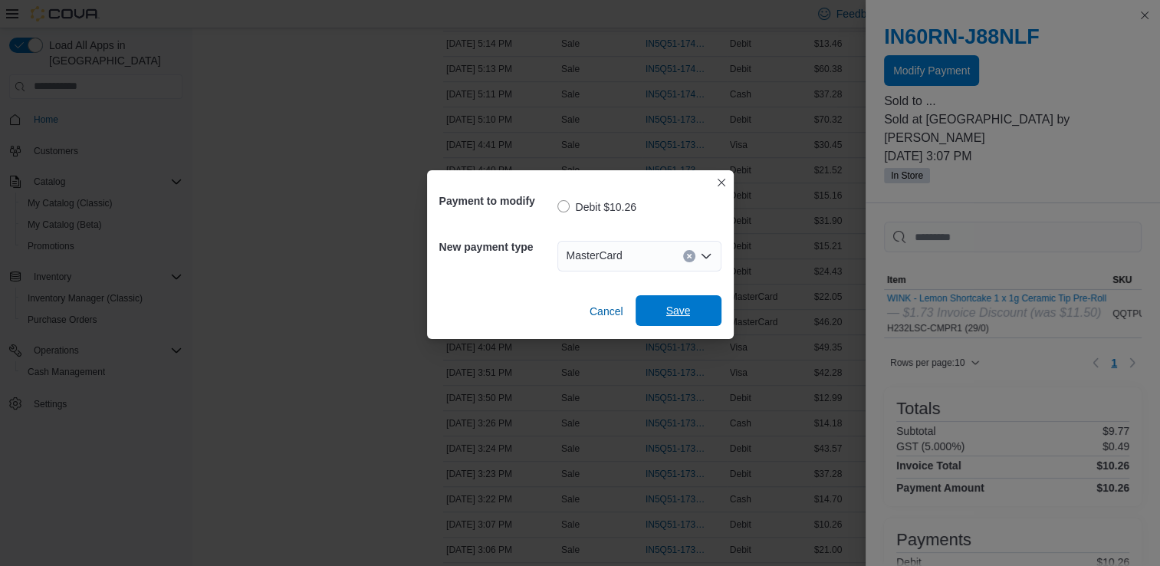
click at [663, 311] on span "Save" at bounding box center [678, 310] width 67 height 31
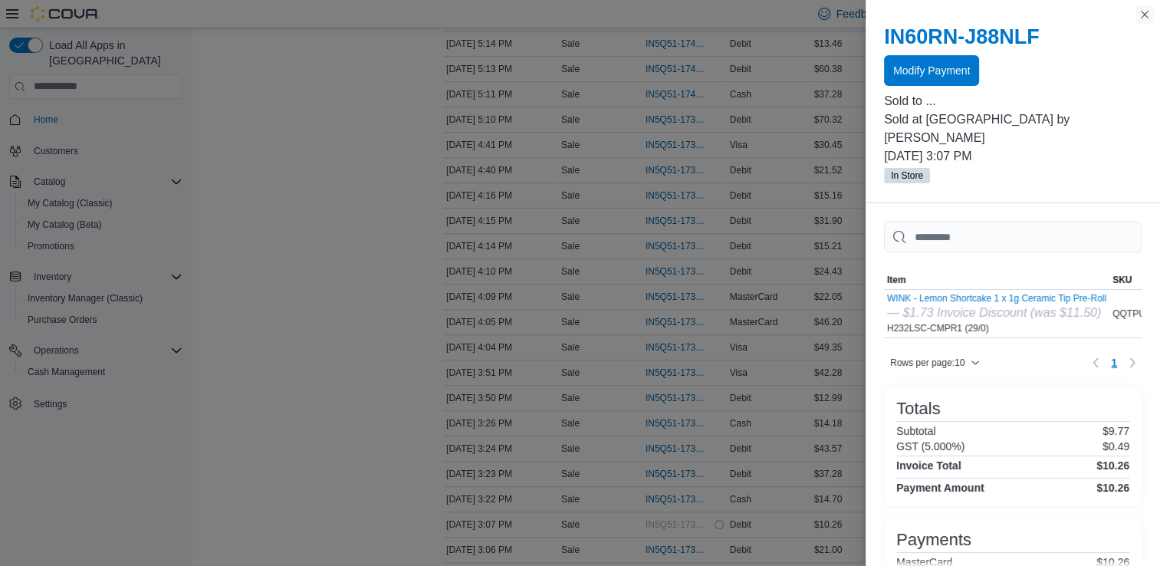
click at [1146, 15] on button "Close this dialog" at bounding box center [1144, 14] width 18 height 18
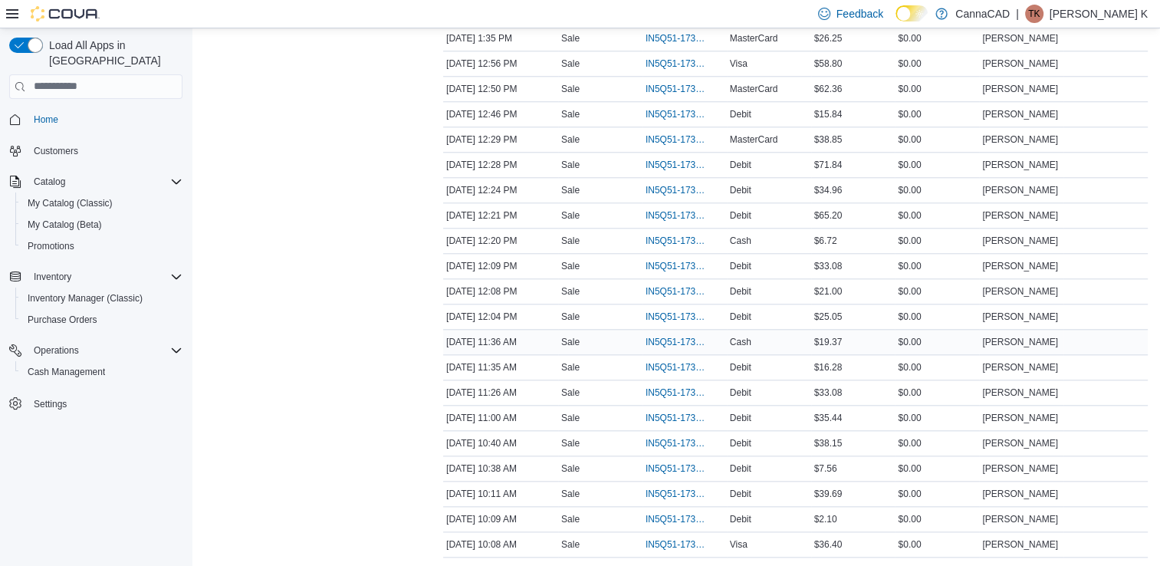
scroll to position [1547, 0]
click at [679, 411] on span "IN5Q51-173963" at bounding box center [676, 417] width 63 height 12
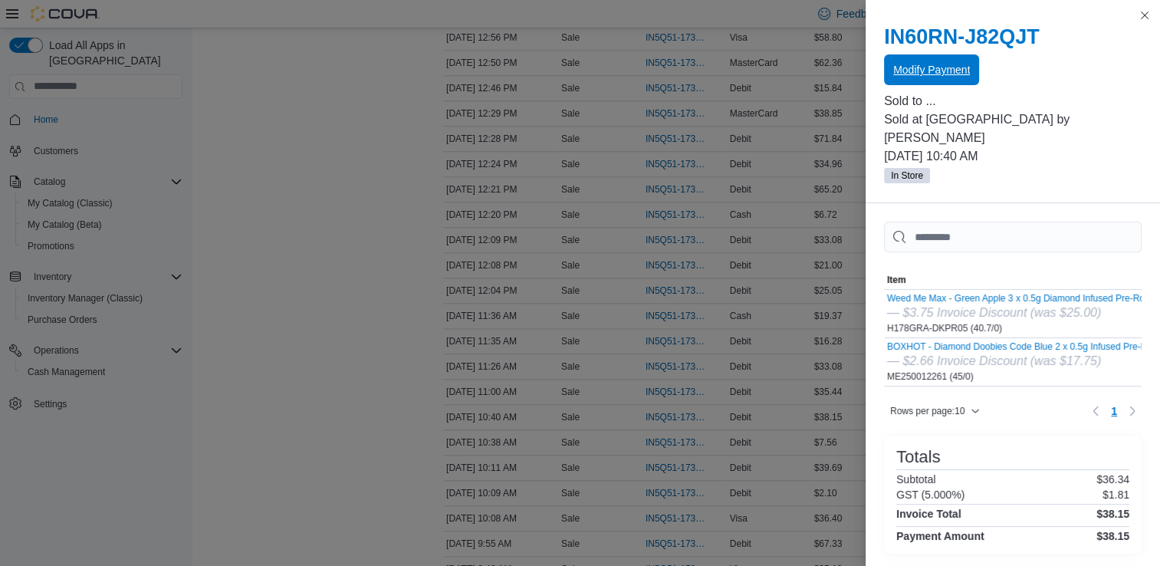
click at [914, 77] on span "Modify Payment" at bounding box center [931, 69] width 77 height 31
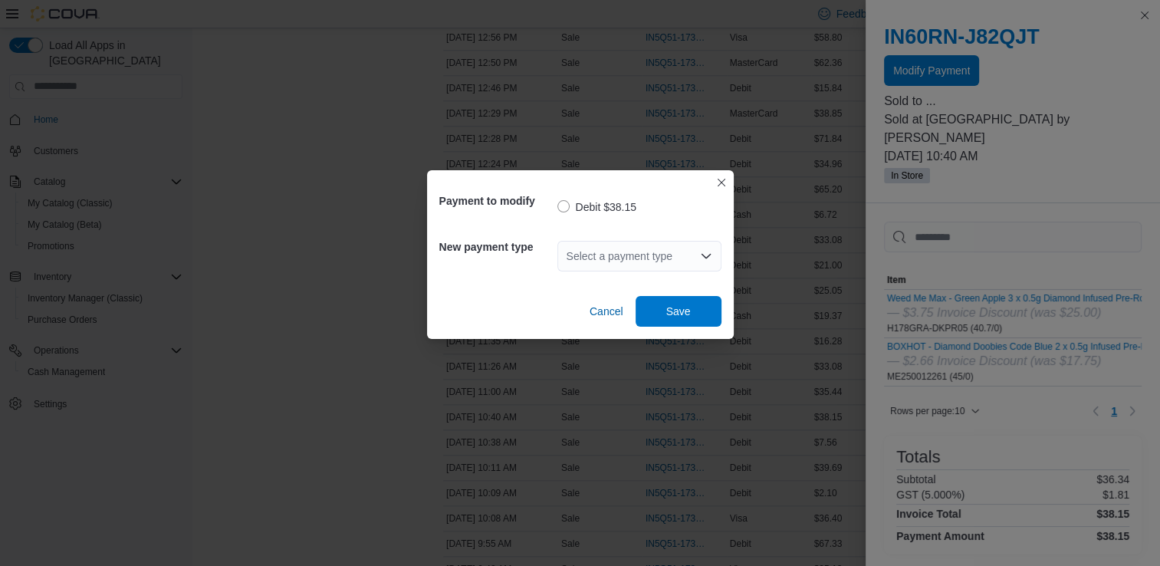
click at [700, 258] on icon "Open list of options" at bounding box center [706, 256] width 12 height 12
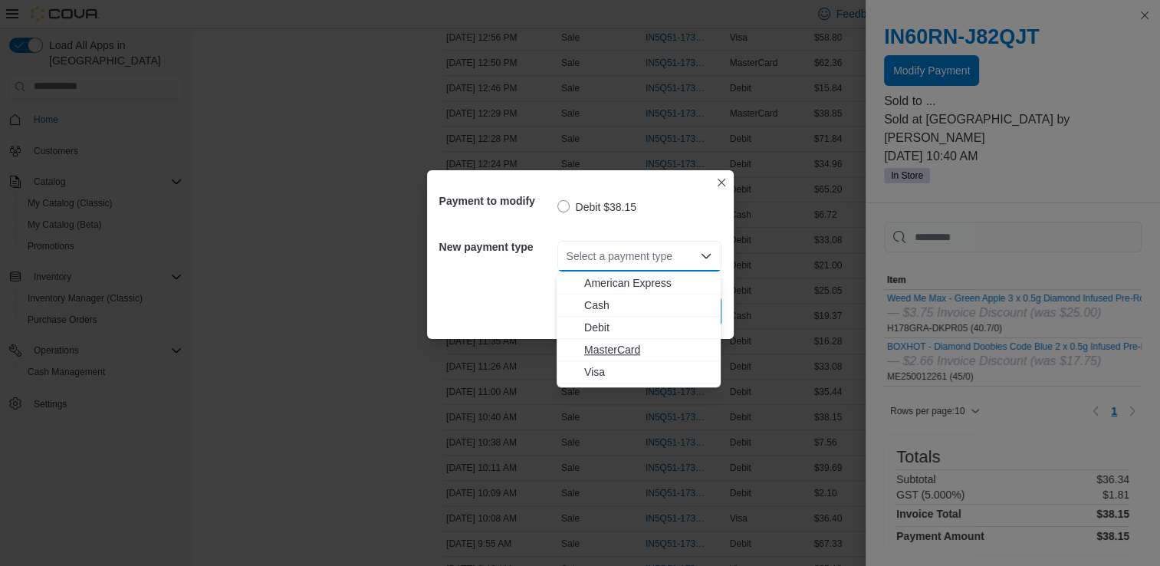
click at [657, 346] on span "MasterCard" at bounding box center [647, 349] width 127 height 15
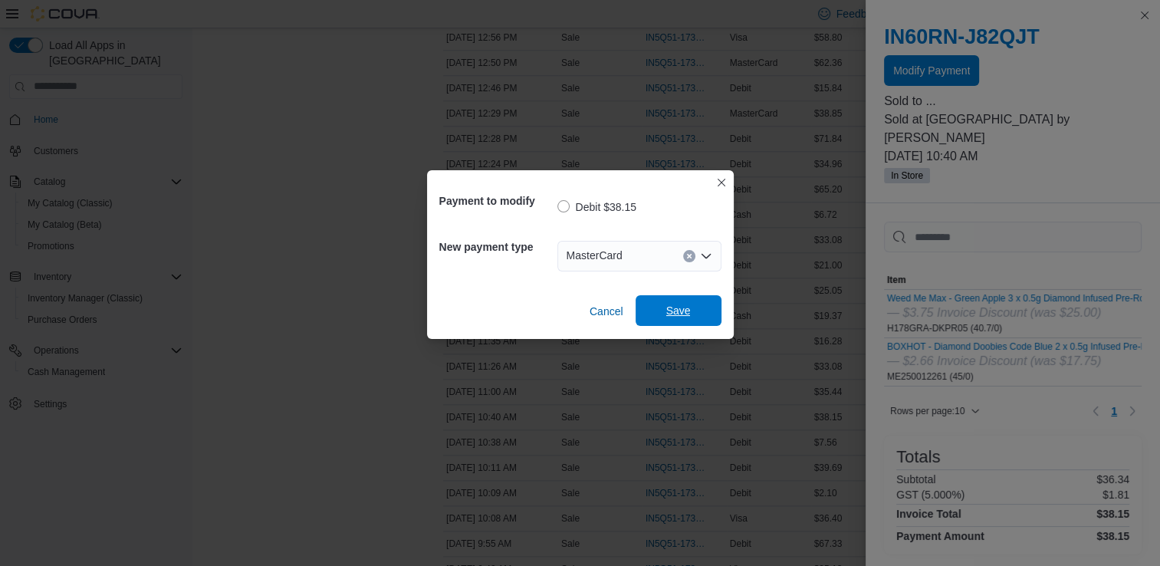
click at [698, 311] on span "Save" at bounding box center [678, 310] width 67 height 31
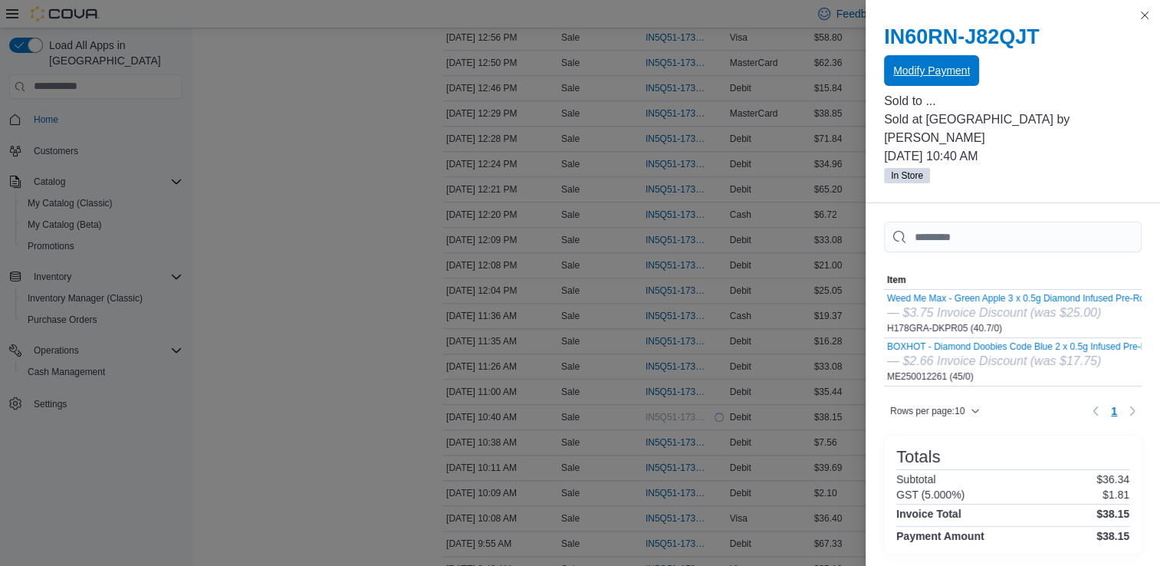
scroll to position [0, 0]
click at [1141, 15] on button "Close this dialog" at bounding box center [1144, 14] width 18 height 18
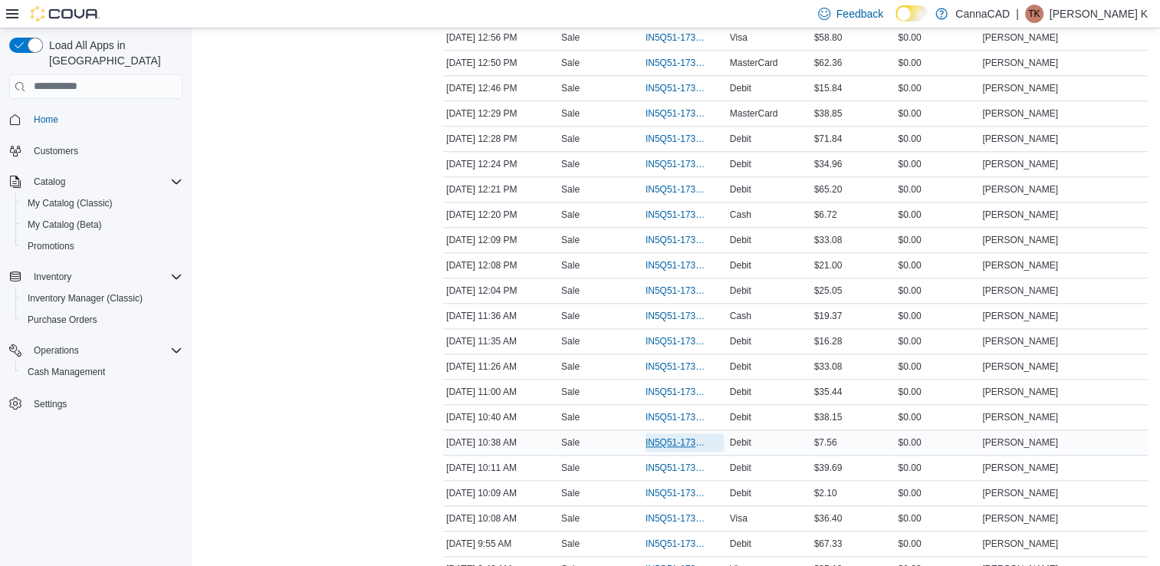
click at [669, 436] on span "IN5Q51-173962" at bounding box center [676, 442] width 63 height 12
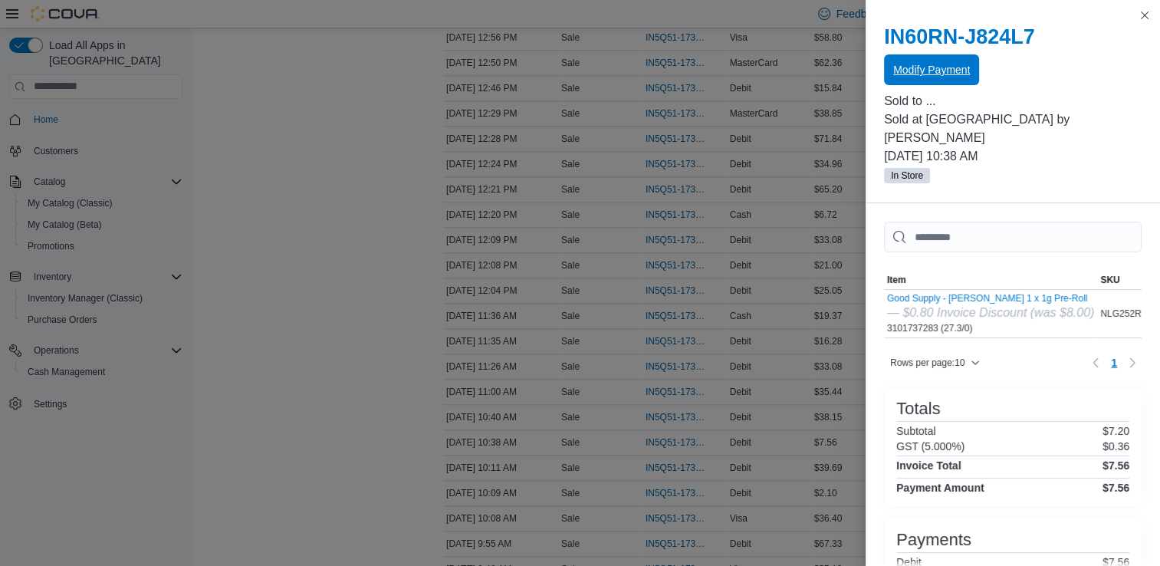
click at [942, 80] on span "Modify Payment" at bounding box center [931, 69] width 77 height 31
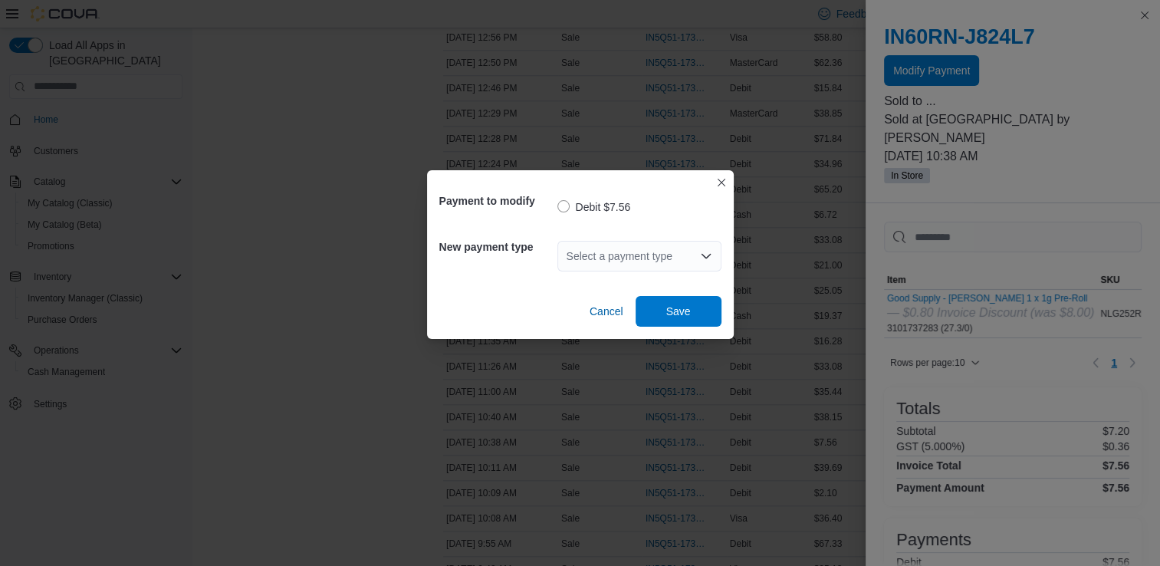
click at [708, 251] on icon "Open list of options" at bounding box center [706, 256] width 12 height 12
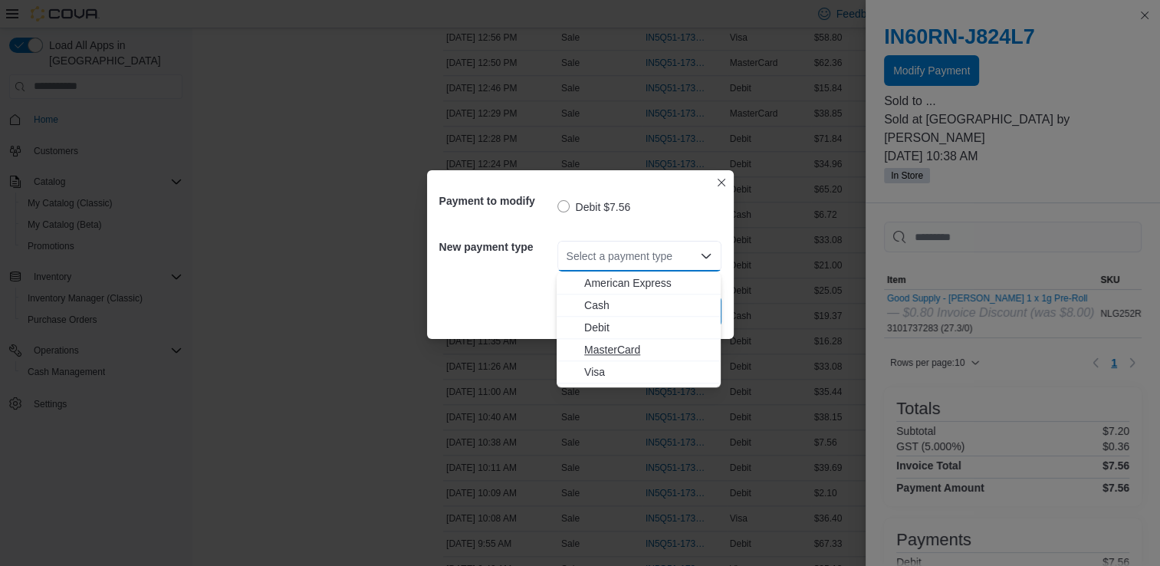
click at [674, 354] on span "MasterCard" at bounding box center [647, 349] width 127 height 15
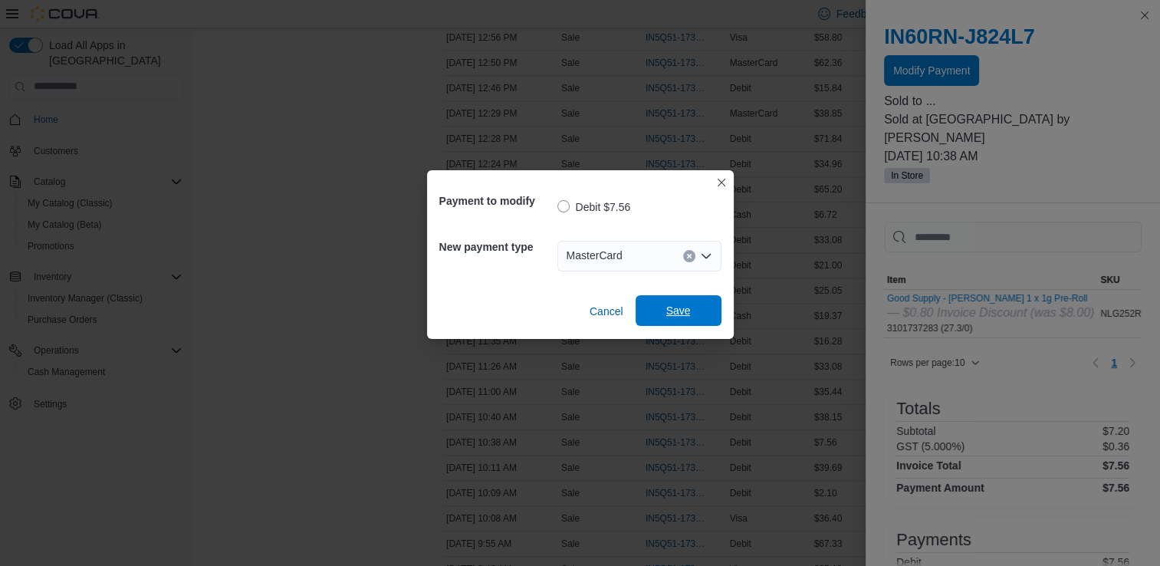
click at [679, 309] on span "Save" at bounding box center [678, 310] width 25 height 15
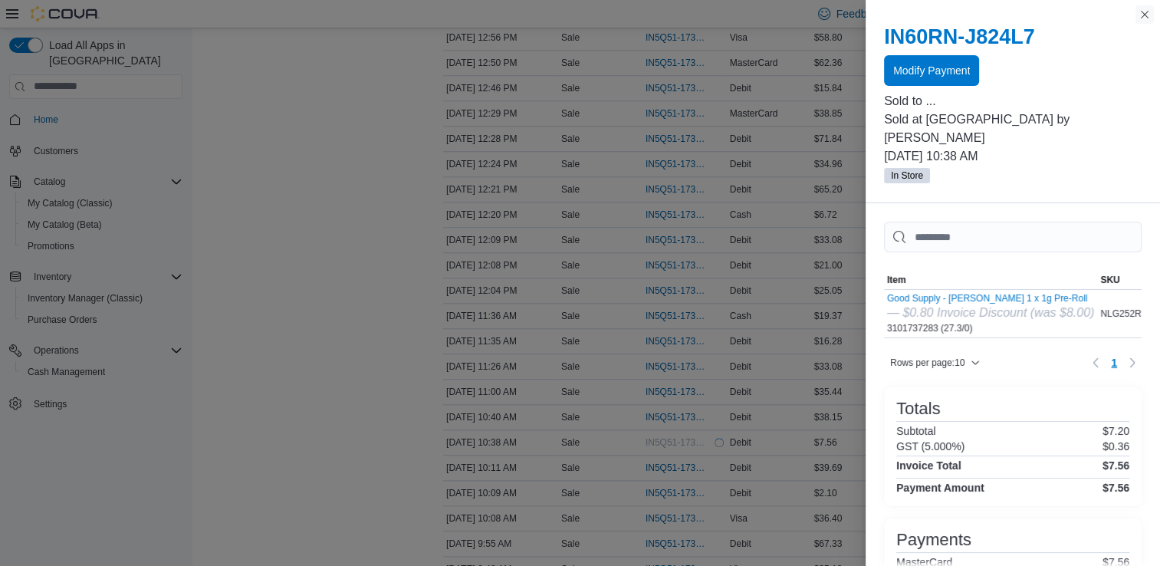
click at [1145, 16] on button "Close this dialog" at bounding box center [1144, 14] width 18 height 18
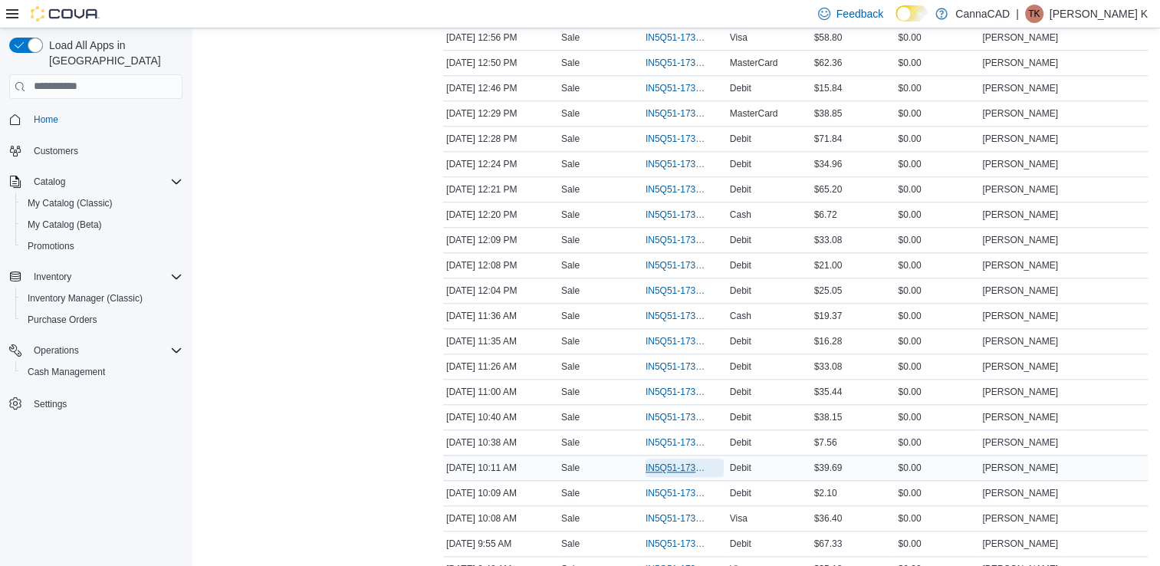
click at [690, 461] on span "IN5Q51-173961" at bounding box center [676, 467] width 63 height 12
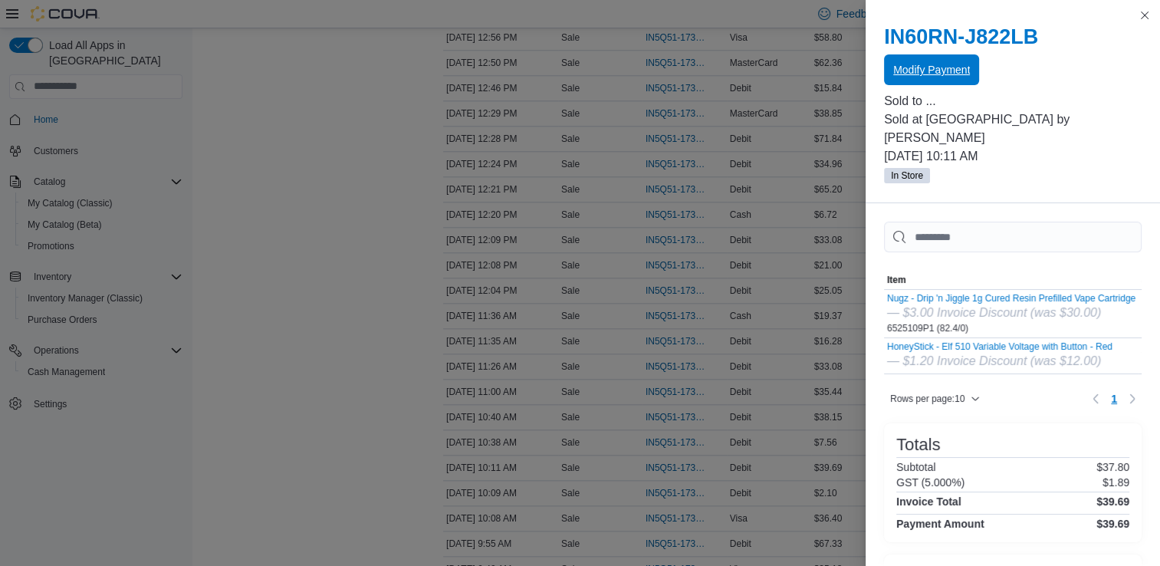
click at [911, 75] on span "Modify Payment" at bounding box center [931, 69] width 77 height 15
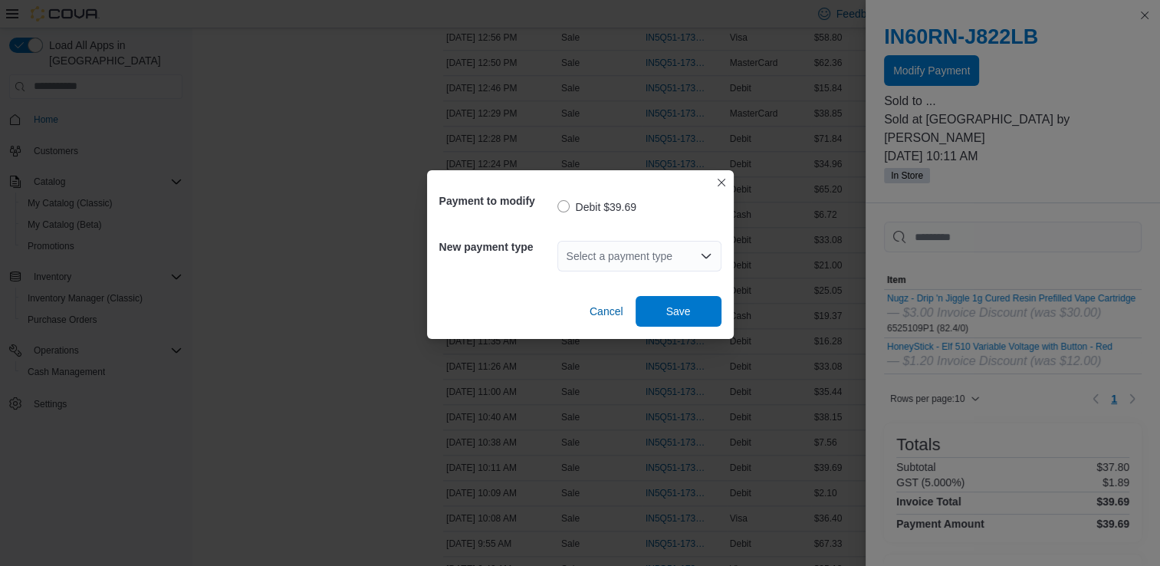
click at [681, 258] on div "Select a payment type" at bounding box center [639, 256] width 164 height 31
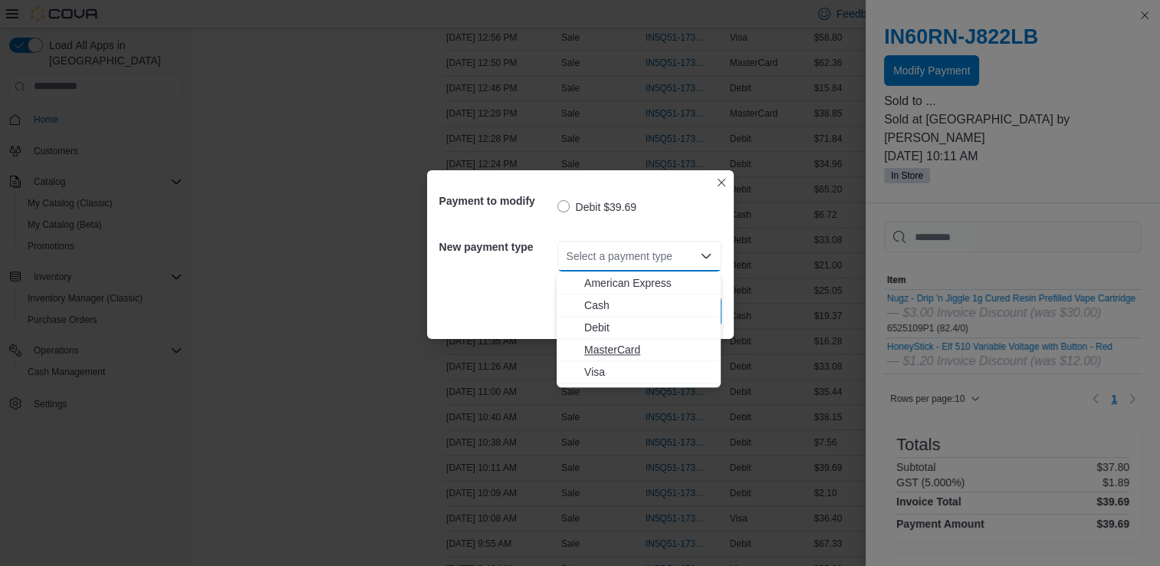
click at [666, 350] on span "MasterCard" at bounding box center [647, 349] width 127 height 15
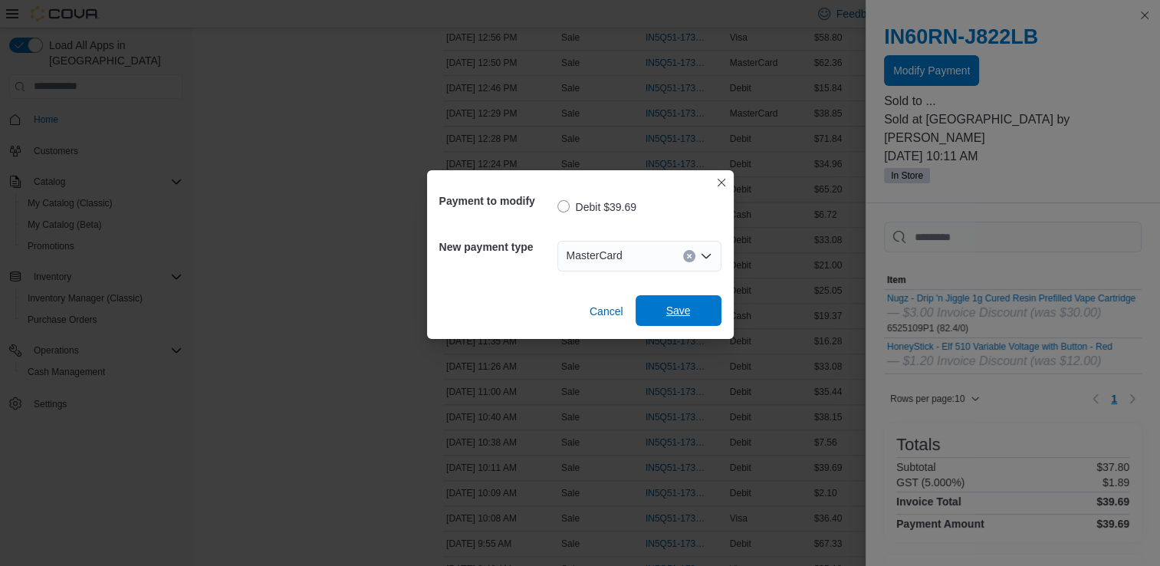
click at [689, 314] on span "Save" at bounding box center [678, 310] width 25 height 15
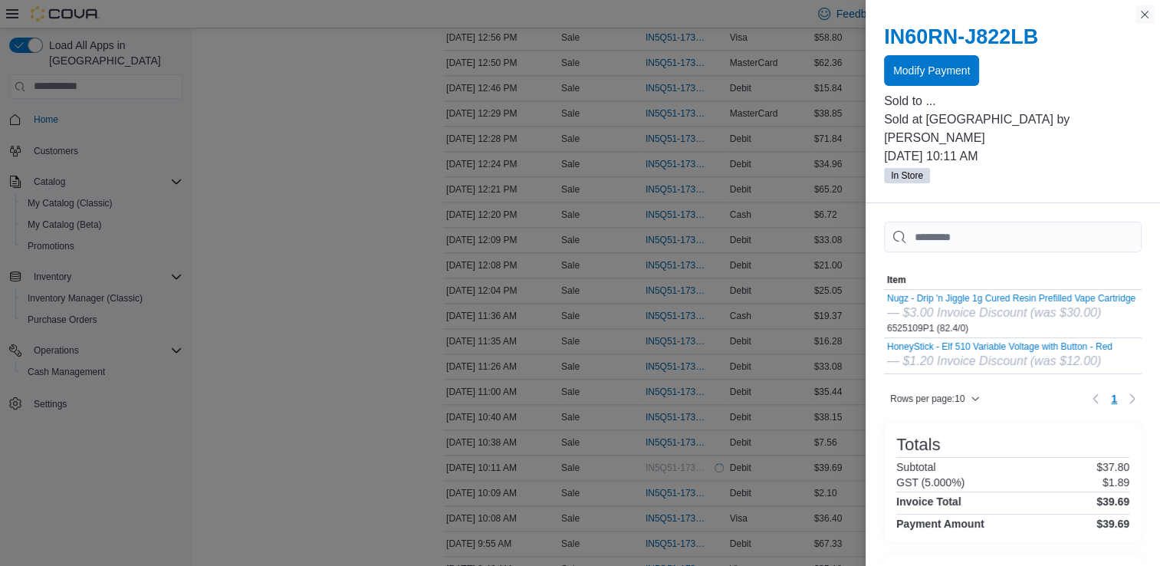
click at [1144, 20] on button "Close this dialog" at bounding box center [1144, 14] width 18 height 18
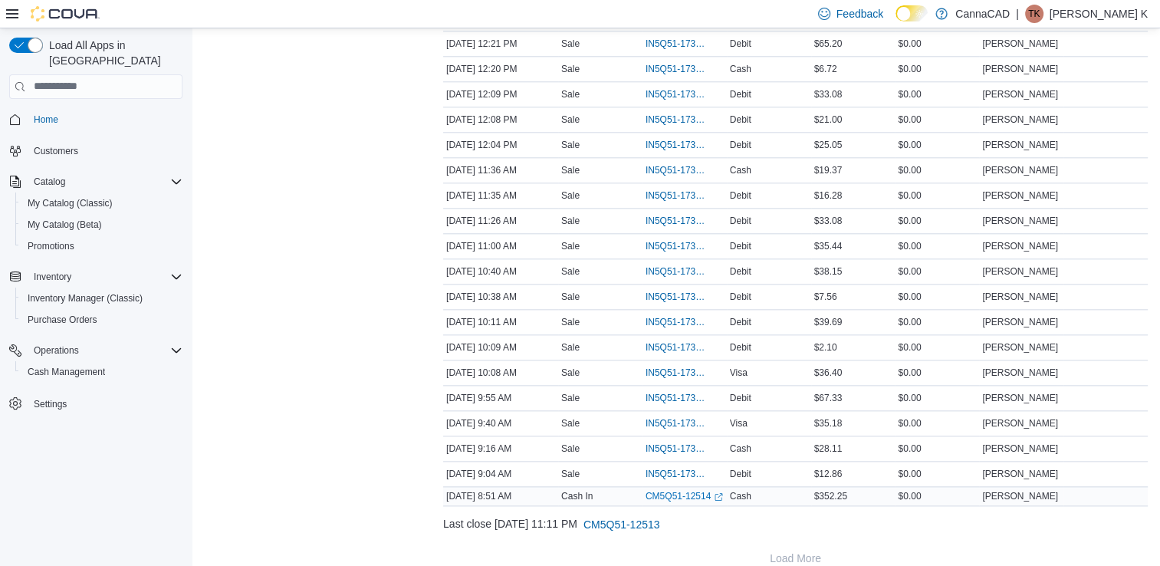
scroll to position [1700, 0]
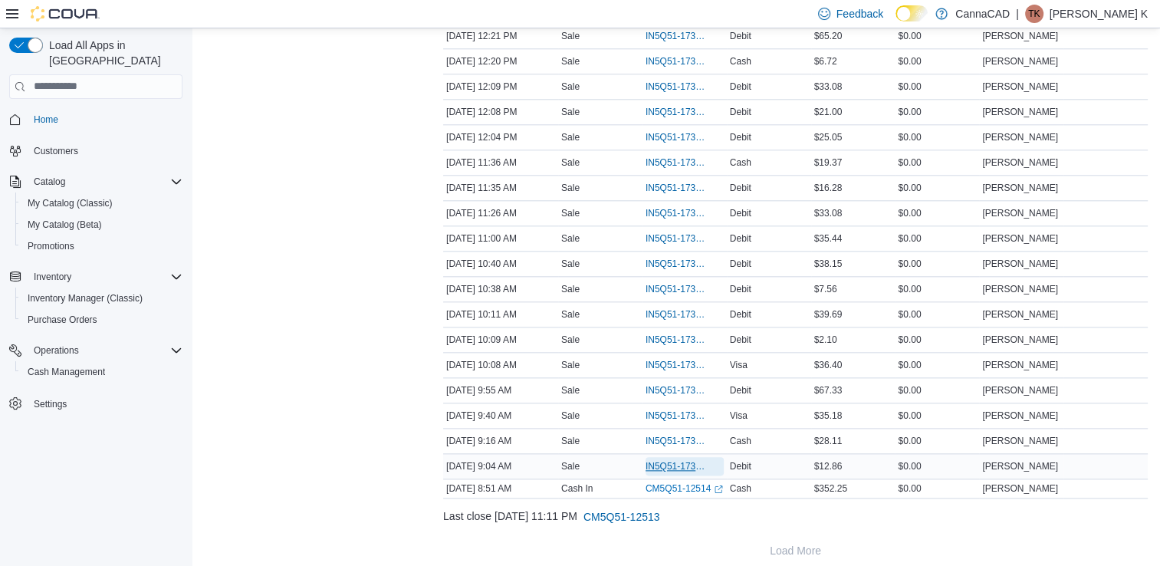
click at [665, 460] on span "IN5Q51-173955" at bounding box center [676, 466] width 63 height 12
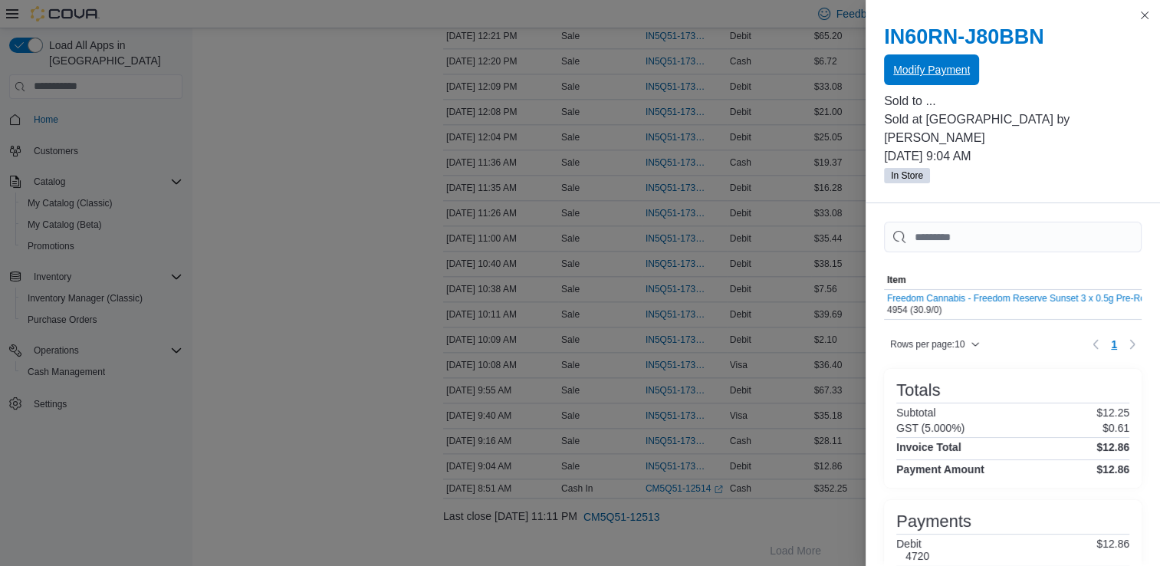
click at [936, 68] on span "Modify Payment" at bounding box center [931, 69] width 77 height 15
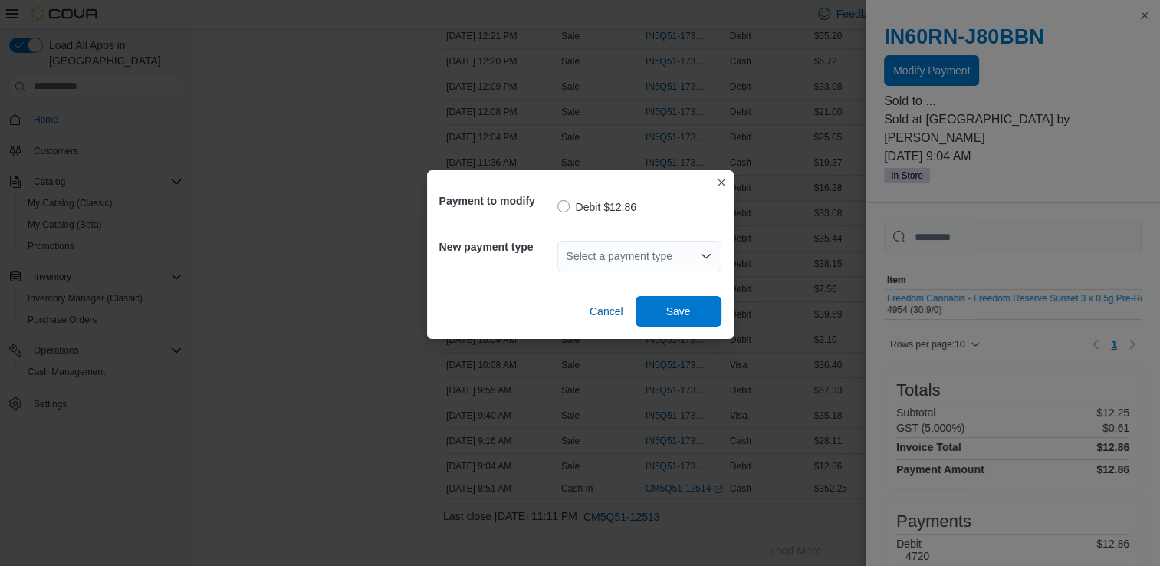
click at [698, 253] on div "Select a payment type" at bounding box center [639, 256] width 164 height 31
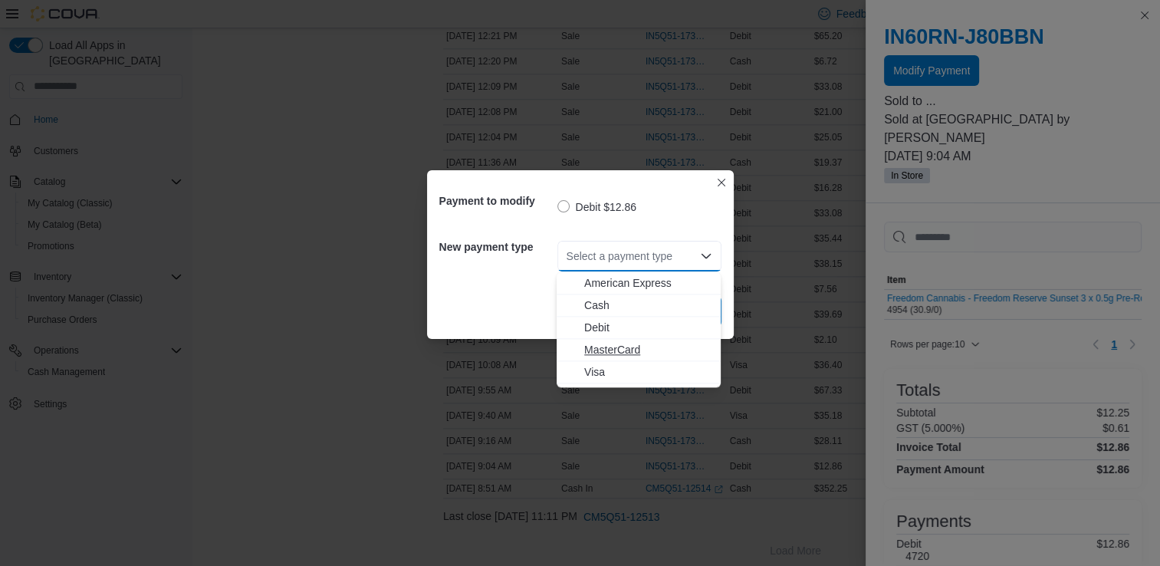
click at [675, 352] on span "MasterCard" at bounding box center [647, 349] width 127 height 15
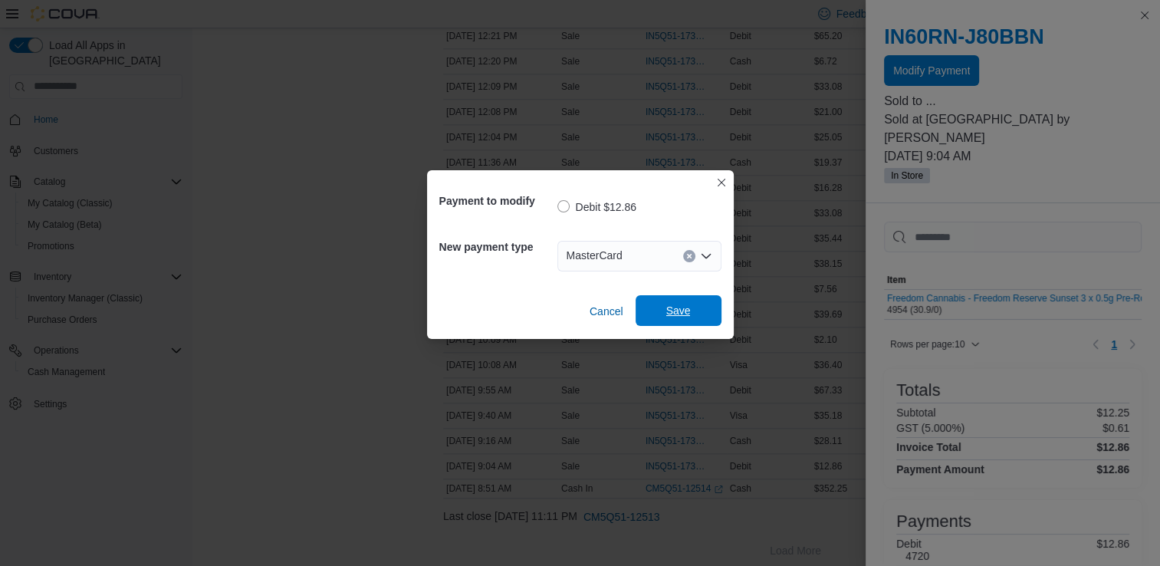
click at [687, 304] on span "Save" at bounding box center [678, 310] width 25 height 15
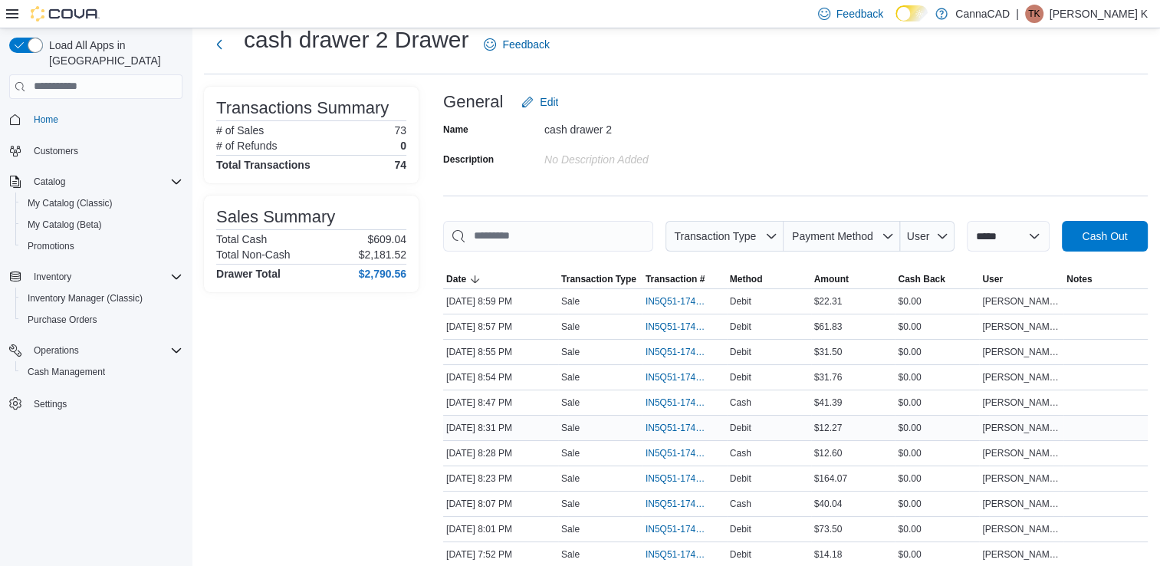
scroll to position [0, 0]
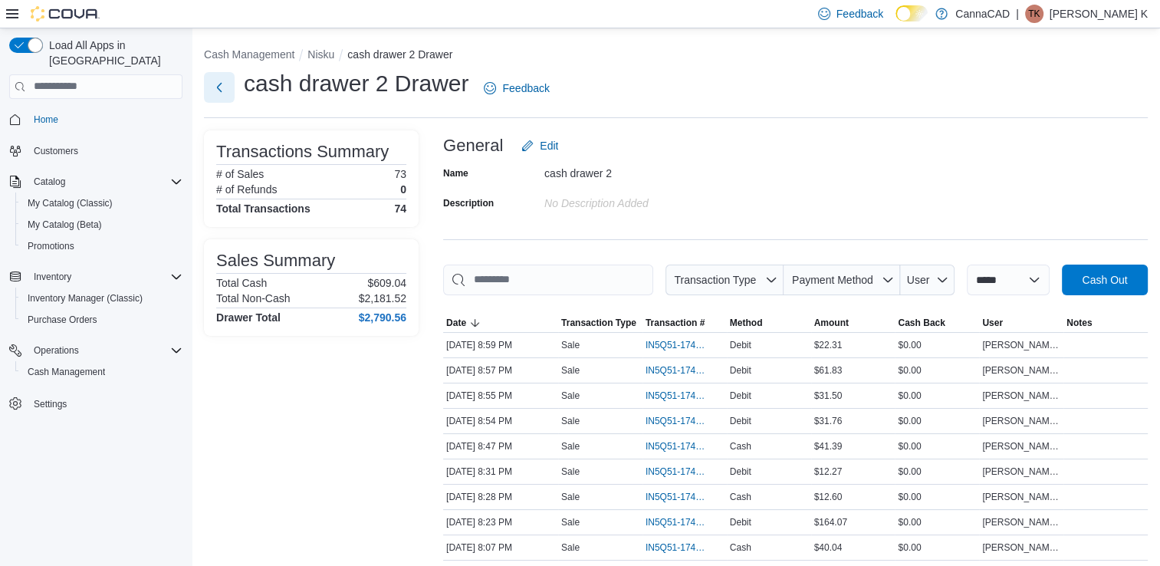
click at [218, 92] on button "Next" at bounding box center [219, 87] width 31 height 31
